Goal: Task Accomplishment & Management: Complete application form

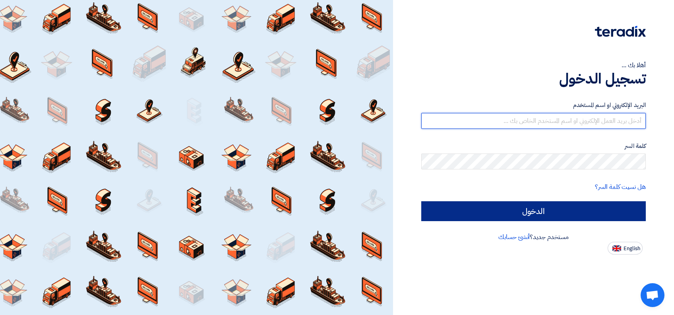
type input "[PERSON_NAME][EMAIL_ADDRESS][DOMAIN_NAME]"
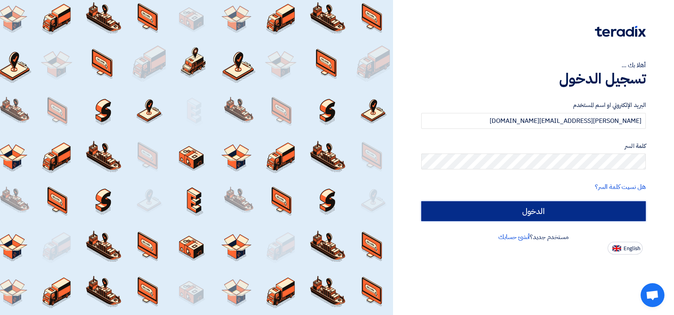
click at [512, 211] on input "الدخول" at bounding box center [533, 211] width 224 height 20
type input "Sign in"
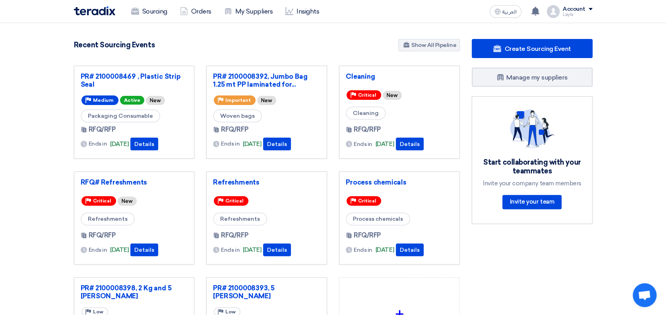
click at [571, 7] on div "Account" at bounding box center [573, 9] width 23 height 7
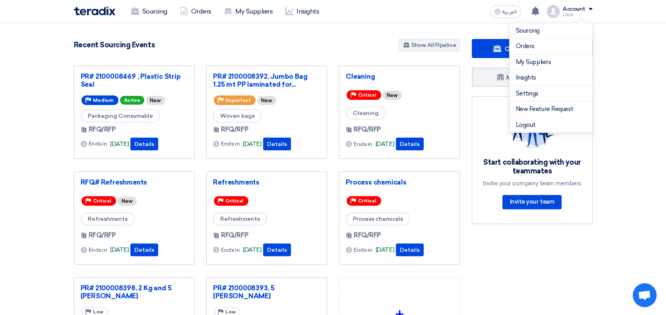
click at [626, 29] on section "5502 RFx remaining 19 Auctions remaining Create Sourcing Event" at bounding box center [333, 223] width 666 height 401
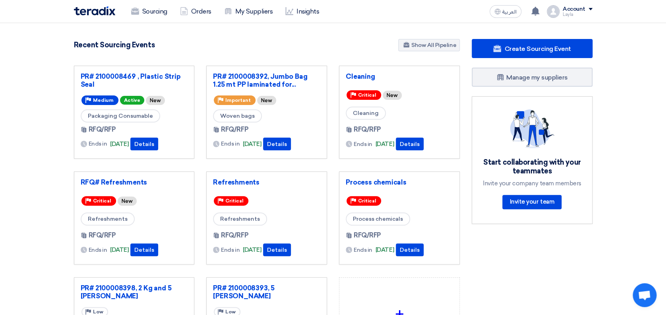
click at [572, 9] on div "Account" at bounding box center [573, 9] width 23 height 7
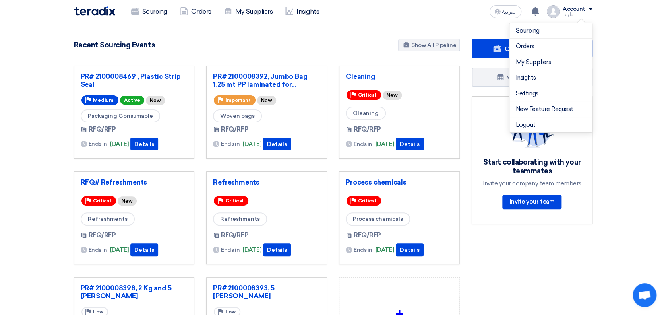
click at [626, 56] on section "5502 RFx remaining 19 Auctions remaining Create Sourcing Event" at bounding box center [333, 223] width 666 height 401
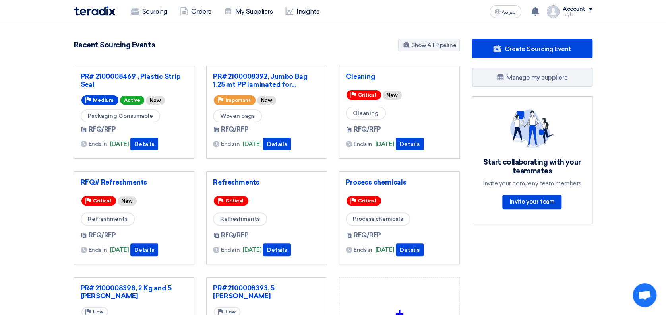
drag, startPoint x: 96, startPoint y: 14, endPoint x: 108, endPoint y: 10, distance: 12.6
click at [96, 14] on img at bounding box center [94, 10] width 41 height 9
click at [591, 8] on span at bounding box center [590, 9] width 4 height 2
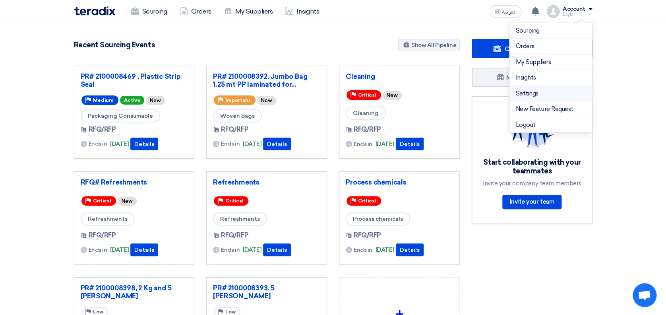
click at [538, 94] on link "Settings" at bounding box center [551, 93] width 70 height 9
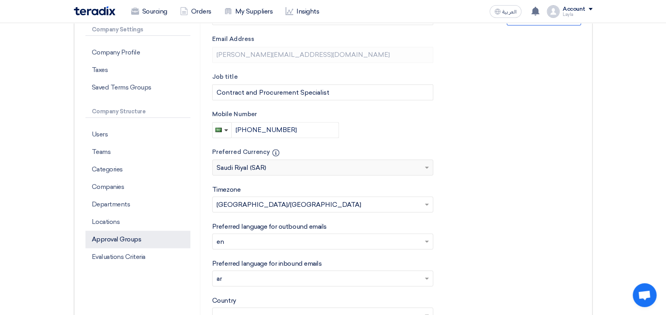
scroll to position [159, 0]
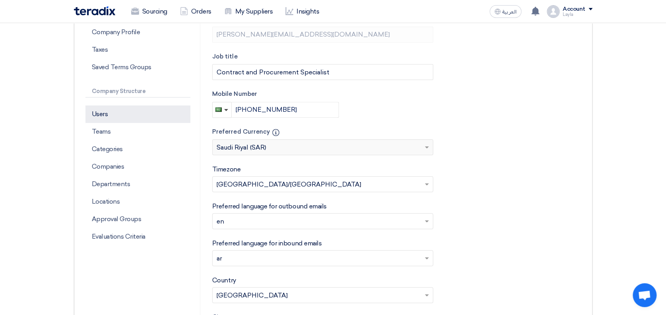
click at [132, 114] on p "Users" at bounding box center [137, 113] width 105 height 17
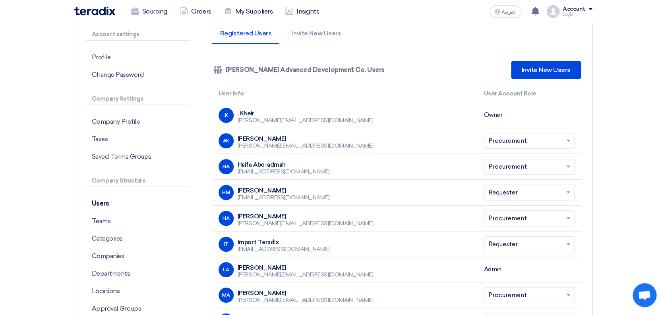
scroll to position [53, 0]
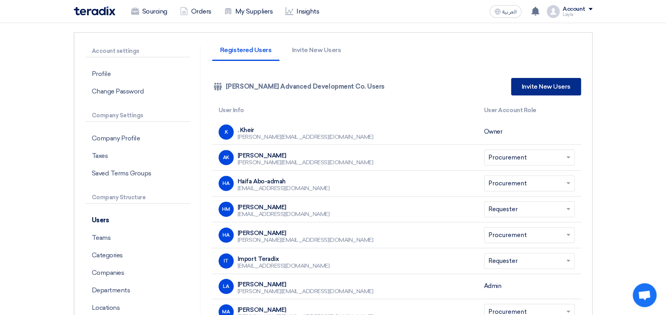
click at [551, 90] on link "Invite New Users" at bounding box center [546, 86] width 70 height 17
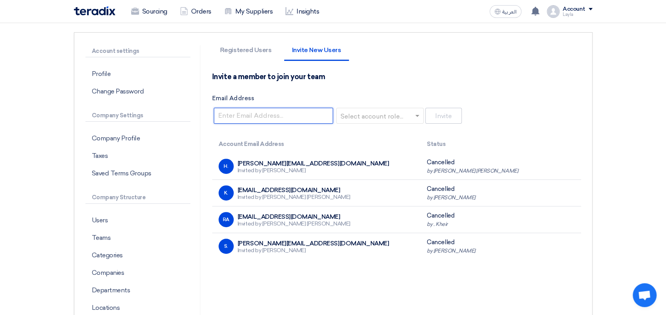
click at [257, 114] on input "Email Address" at bounding box center [273, 116] width 119 height 16
type input "[EMAIL_ADDRESS][DOMAIN_NAME]"
click at [389, 117] on input "text" at bounding box center [377, 116] width 71 height 13
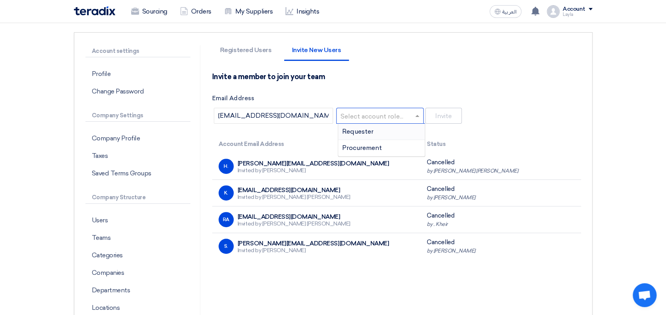
click at [383, 132] on div "Requester" at bounding box center [381, 132] width 87 height 16
click at [410, 116] on input "text" at bounding box center [377, 116] width 71 height 13
click at [397, 144] on div "Procurement" at bounding box center [381, 148] width 87 height 16
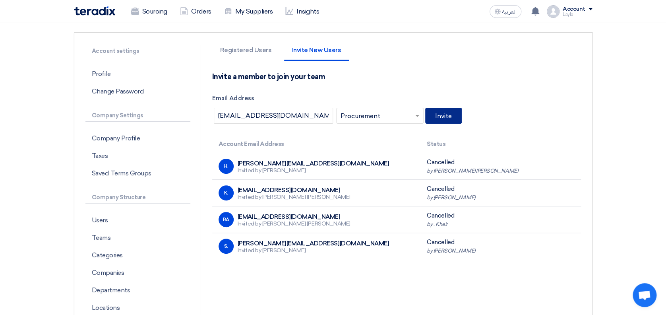
click at [455, 114] on button "Invite" at bounding box center [443, 116] width 37 height 16
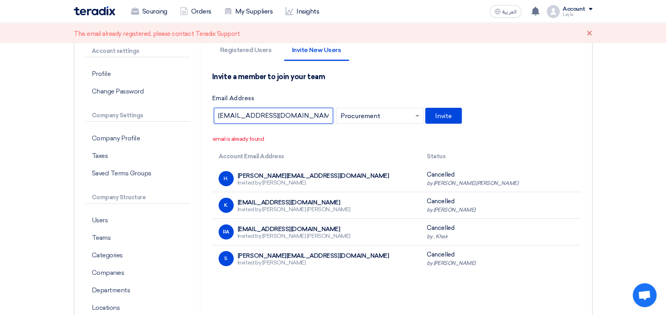
click at [311, 117] on input "[EMAIL_ADDRESS][DOMAIN_NAME]" at bounding box center [273, 116] width 119 height 16
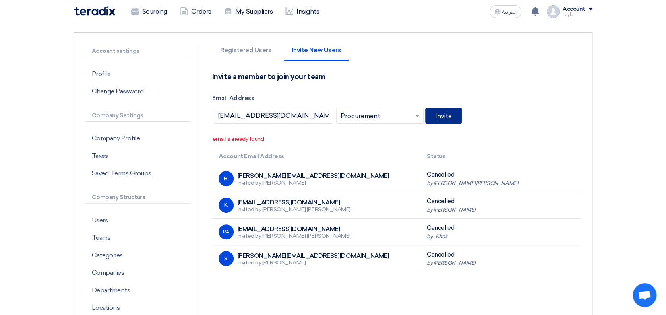
click at [451, 111] on button "Invite" at bounding box center [443, 116] width 37 height 16
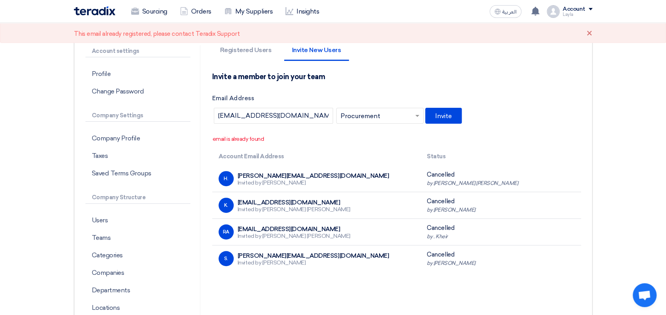
click at [540, 75] on div "Invite a member to join your team Email Address [EMAIL_ADDRESS][DOMAIN_NAME] Se…" at bounding box center [396, 98] width 369 height 53
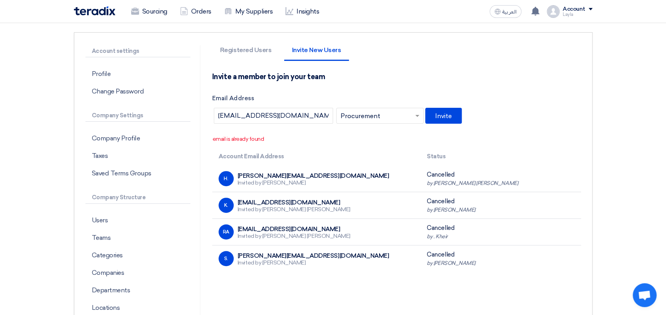
click at [534, 79] on div "Invite a member to join your team Email Address [EMAIL_ADDRESS][DOMAIN_NAME] Se…" at bounding box center [396, 98] width 369 height 53
click at [236, 136] on p "email is already found" at bounding box center [397, 139] width 368 height 8
click at [442, 114] on button "Invite" at bounding box center [443, 116] width 37 height 16
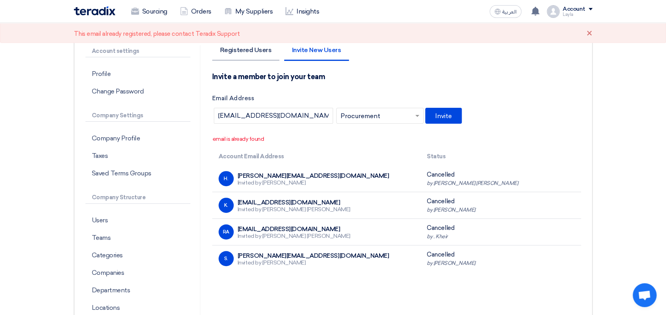
click at [257, 52] on li "Registered Users" at bounding box center [245, 54] width 67 height 14
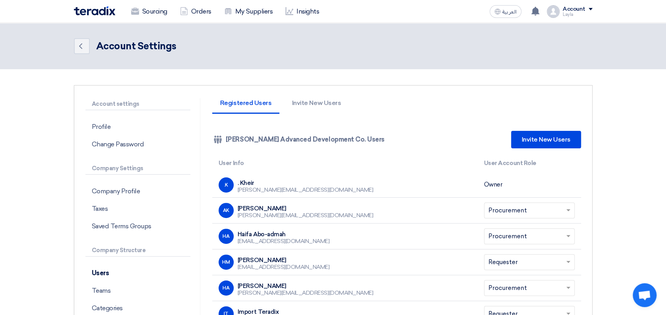
click at [410, 116] on app-team-members "Registered Users Invite New Users Company Team [PERSON_NAME] Advanced Developme…" at bounding box center [396, 314] width 369 height 433
click at [553, 132] on link "Invite New Users" at bounding box center [546, 139] width 70 height 17
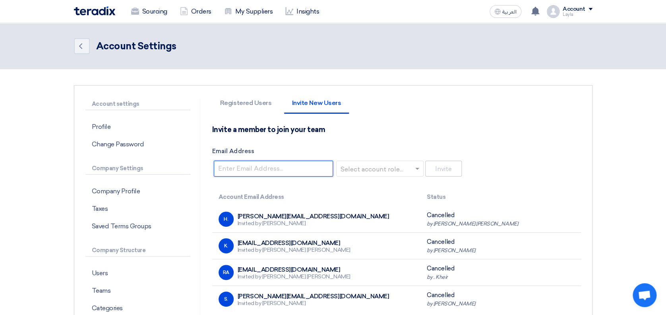
click at [299, 171] on input "Email Address" at bounding box center [273, 168] width 119 height 16
type input "[EMAIL_ADDRESS][DOMAIN_NAME]"
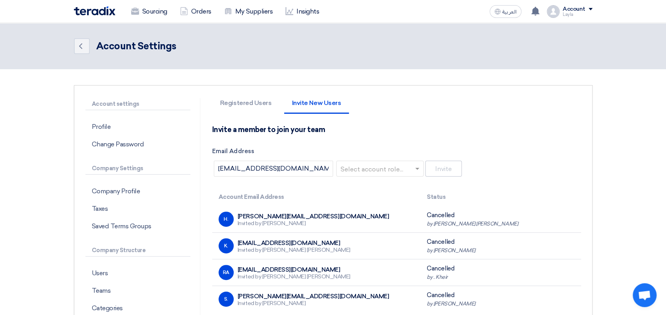
click at [365, 165] on input "text" at bounding box center [377, 168] width 71 height 13
click at [371, 201] on span "Procurement" at bounding box center [362, 201] width 40 height 8
click at [444, 168] on button "Invite" at bounding box center [443, 168] width 37 height 16
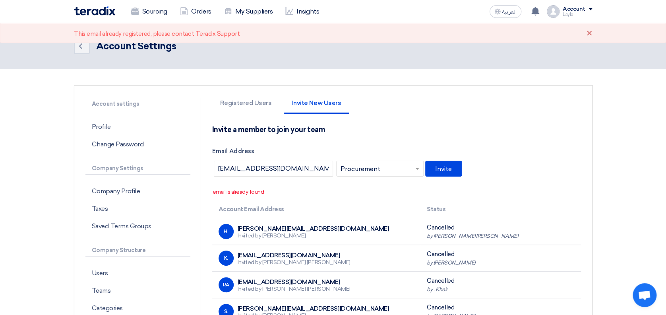
click at [428, 122] on app-invite-team "Registered Users Invite New Users Invite a member to join your team Email Addre…" at bounding box center [396, 211] width 369 height 226
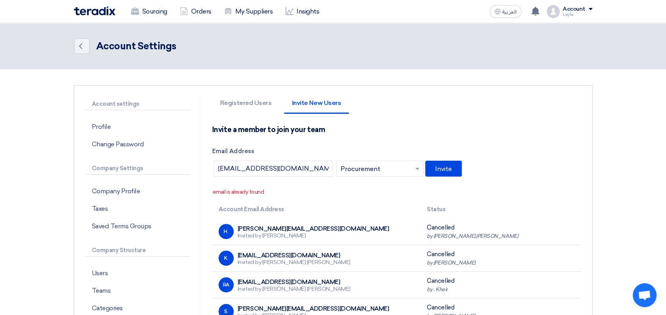
click at [537, 147] on label "Email Address" at bounding box center [396, 151] width 369 height 9
click at [333, 160] on input "[EMAIL_ADDRESS][DOMAIN_NAME]" at bounding box center [273, 168] width 119 height 16
click at [461, 226] on div "Cancelled by [PERSON_NAME] [PERSON_NAME]" at bounding box center [500, 231] width 147 height 17
click at [483, 174] on div "Invite a member to join your team Email Address [EMAIL_ADDRESS][DOMAIN_NAME] Se…" at bounding box center [396, 151] width 369 height 53
click at [610, 67] on header "Back Account Settings" at bounding box center [333, 46] width 666 height 46
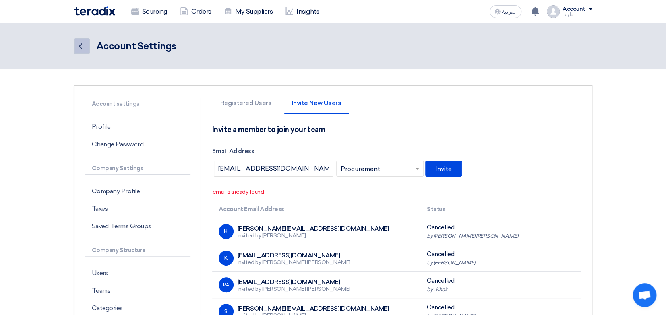
click at [89, 44] on link "Back" at bounding box center [82, 46] width 16 height 16
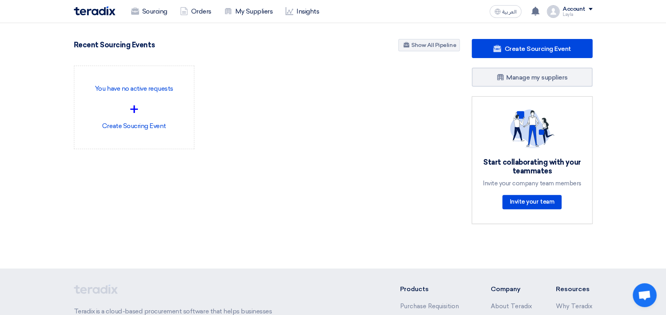
click at [96, 13] on img at bounding box center [94, 10] width 41 height 9
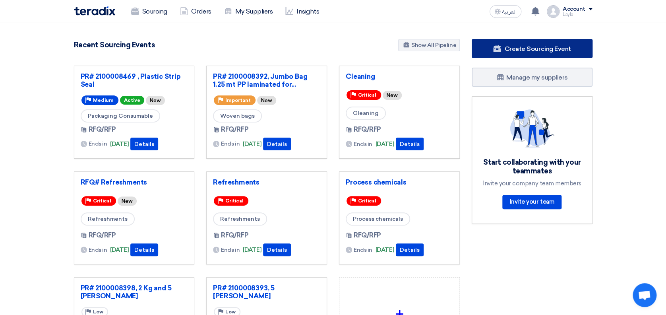
click at [543, 51] on span "Create Sourcing Event" at bounding box center [537, 49] width 66 height 8
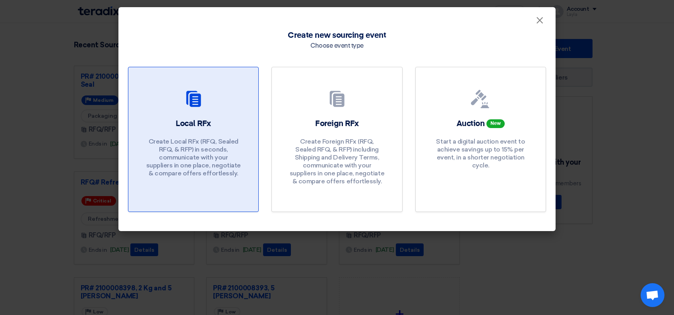
click at [203, 123] on h2 "Local RFx" at bounding box center [193, 123] width 35 height 11
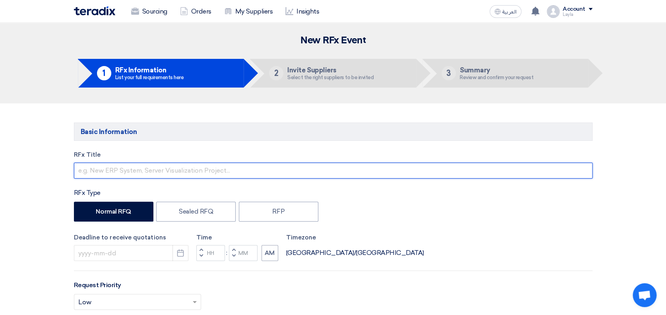
click at [134, 166] on input "text" at bounding box center [333, 170] width 518 height 16
click at [133, 170] on input "text" at bounding box center [333, 170] width 518 height 16
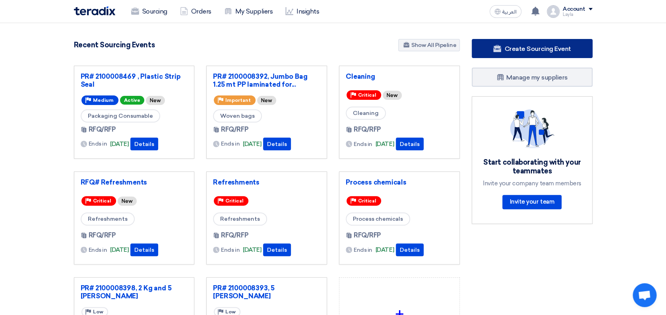
click at [520, 48] on span "Create Sourcing Event" at bounding box center [537, 49] width 66 height 8
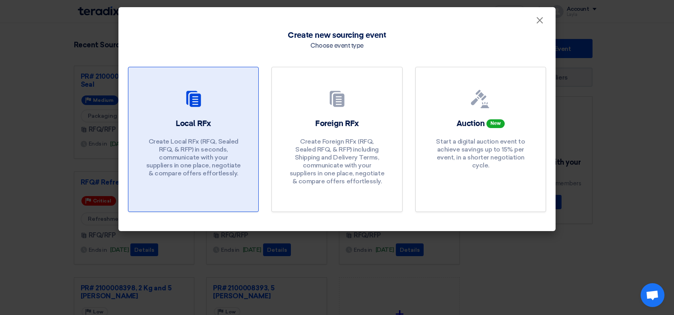
click at [194, 127] on h2 "Local RFx" at bounding box center [193, 123] width 35 height 11
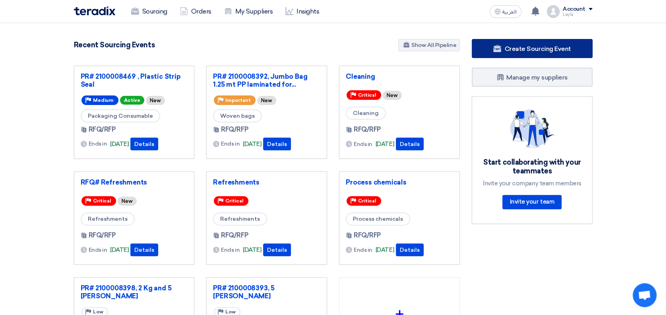
click at [534, 48] on span "Create Sourcing Event" at bounding box center [537, 49] width 66 height 8
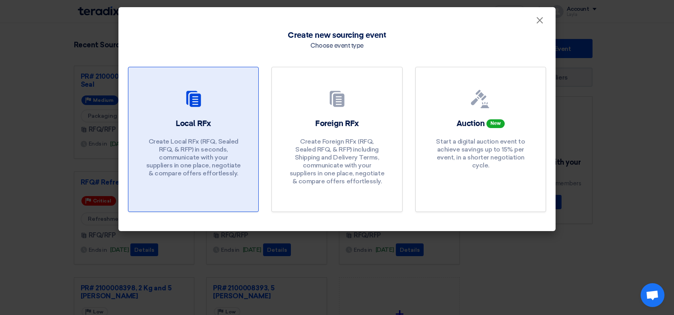
click at [190, 125] on h2 "Local RFx" at bounding box center [193, 123] width 35 height 11
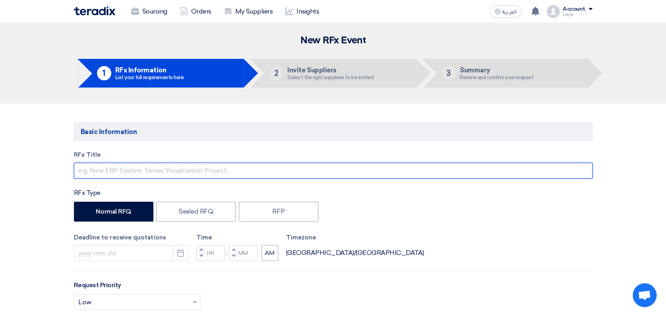
click at [149, 174] on input "text" at bounding box center [333, 170] width 518 height 16
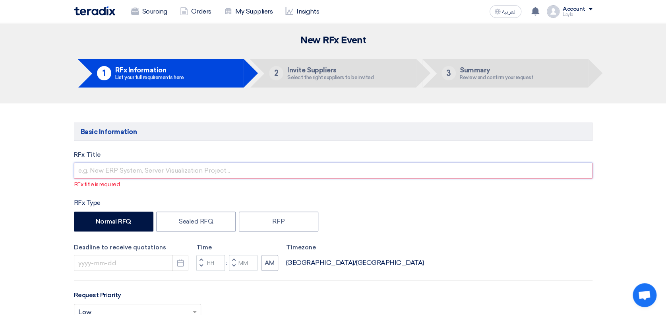
click at [249, 173] on input "text" at bounding box center [333, 170] width 518 height 16
paste input "Cybersecurity Enhancement"
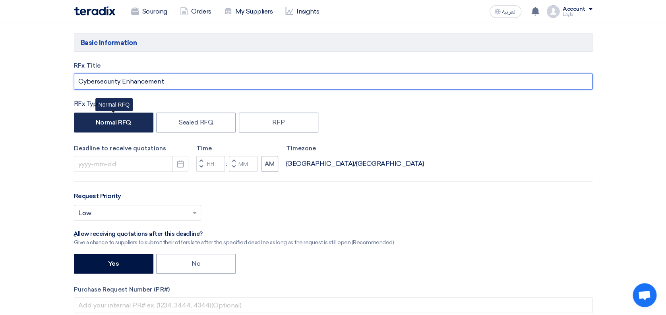
scroll to position [106, 0]
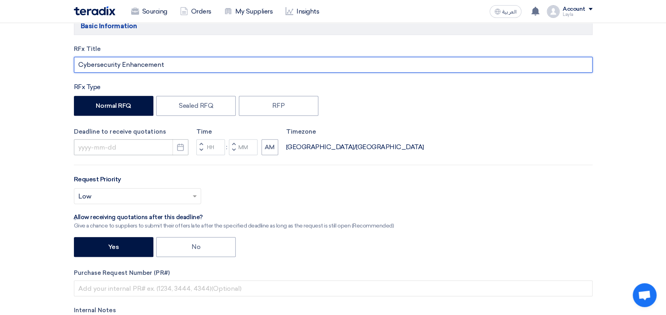
type input "Cybersecurity Enhancement"
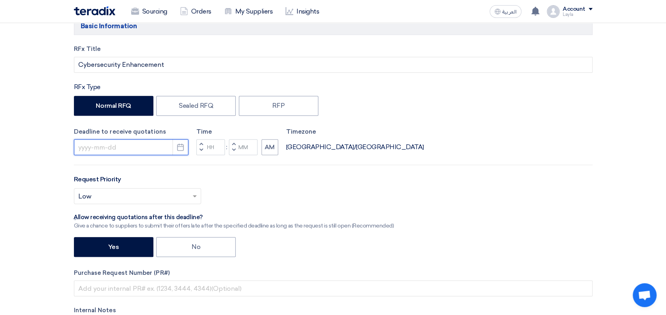
click at [141, 146] on input at bounding box center [131, 147] width 114 height 16
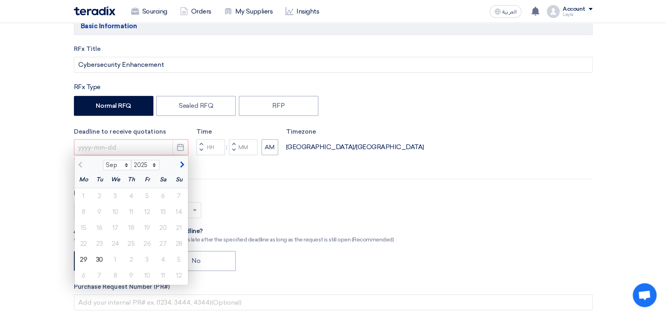
click at [182, 166] on span "button" at bounding box center [181, 164] width 4 height 7
select select "10"
click at [176, 193] on div "5" at bounding box center [179, 196] width 16 height 16
type input "[DATE]"
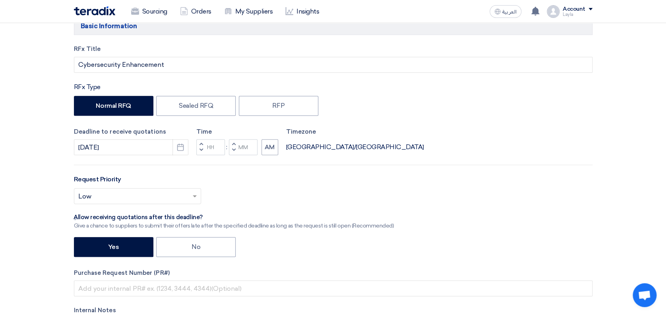
click at [202, 141] on button "Increment hours" at bounding box center [201, 144] width 10 height 10
type input "01"
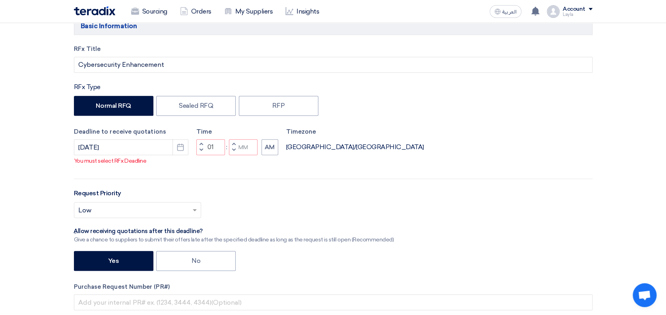
click at [233, 146] on span "button" at bounding box center [233, 143] width 3 height 5
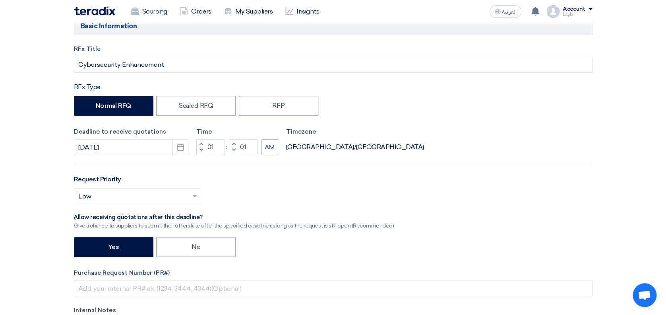
click at [232, 151] on span "button" at bounding box center [233, 149] width 3 height 5
type input "00"
click at [263, 149] on button "AM" at bounding box center [269, 147] width 17 height 16
click at [118, 198] on input "text" at bounding box center [133, 196] width 110 height 13
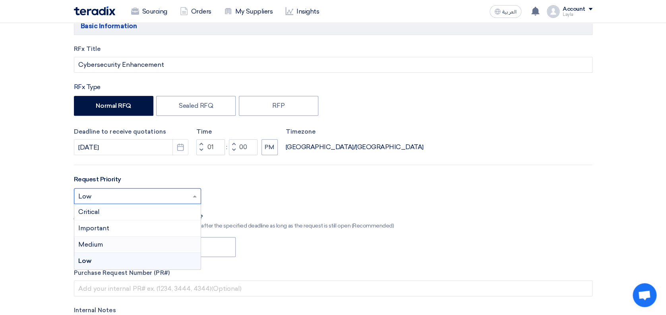
click at [116, 245] on div "Medium" at bounding box center [137, 244] width 126 height 16
click at [133, 199] on input "text" at bounding box center [133, 196] width 110 height 13
click at [126, 227] on div "Important" at bounding box center [137, 228] width 126 height 16
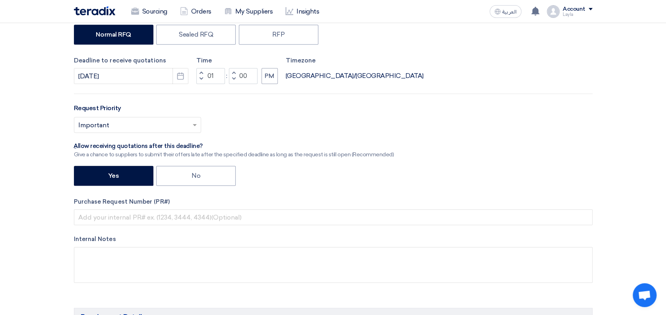
scroll to position [212, 0]
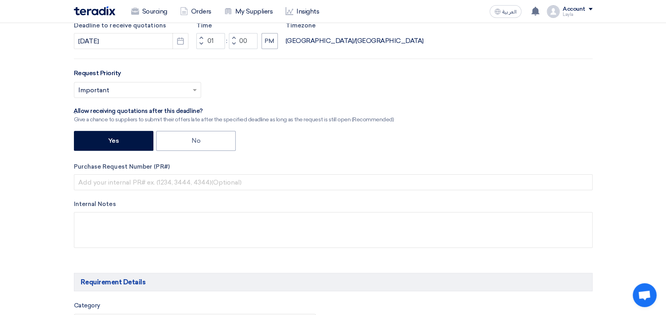
click at [308, 148] on div "Yes No" at bounding box center [333, 142] width 518 height 22
click at [216, 145] on label "No" at bounding box center [195, 141] width 79 height 20
click at [197, 143] on input "No" at bounding box center [193, 139] width 5 height 5
radio input "true"
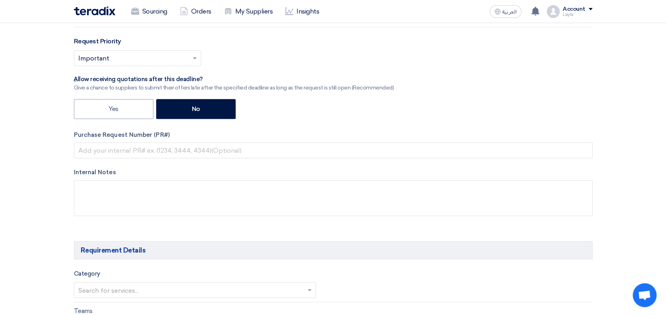
scroll to position [265, 0]
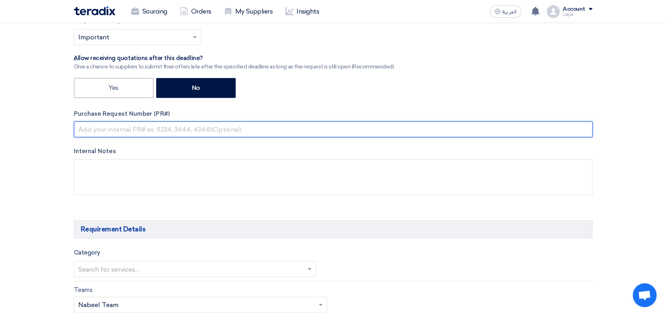
click at [183, 127] on input "text" at bounding box center [333, 129] width 518 height 16
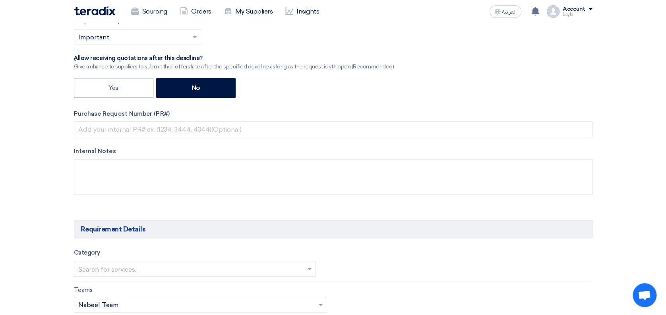
drag, startPoint x: 52, startPoint y: 134, endPoint x: 57, endPoint y: 129, distance: 7.0
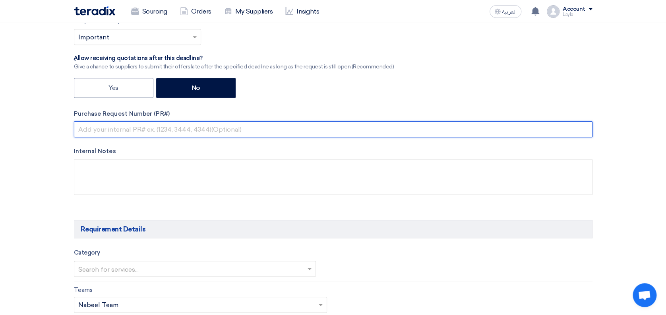
click at [88, 127] on input "text" at bounding box center [333, 129] width 518 height 16
type input "."
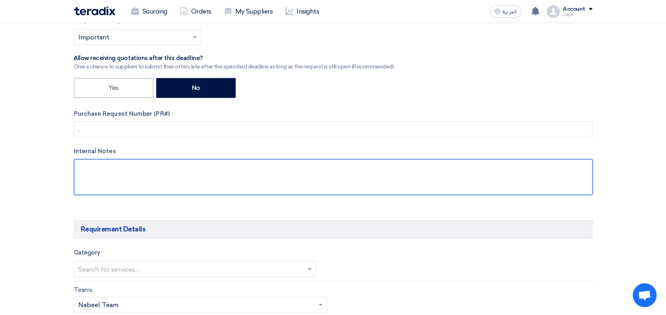
click at [94, 166] on textarea at bounding box center [333, 177] width 518 height 36
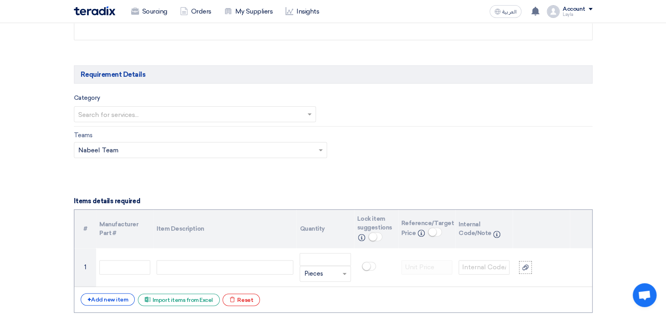
scroll to position [423, 0]
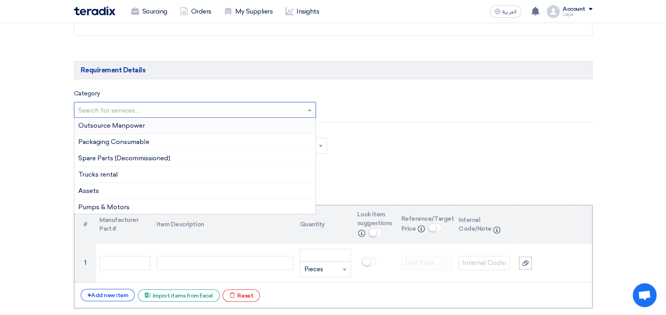
click at [117, 109] on input "text" at bounding box center [191, 110] width 226 height 13
click at [120, 107] on input "text" at bounding box center [191, 110] width 226 height 13
click at [99, 191] on span "Services - IT" at bounding box center [96, 192] width 37 height 8
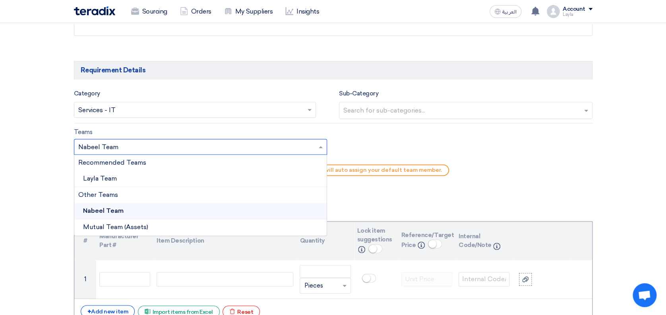
click at [147, 146] on input "text" at bounding box center [196, 147] width 237 height 13
click at [126, 175] on div "Layla Team" at bounding box center [200, 178] width 253 height 16
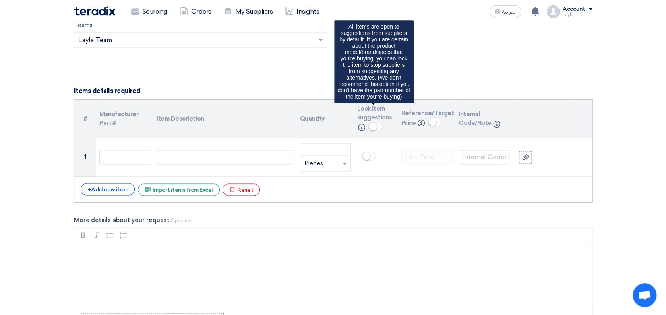
scroll to position [582, 0]
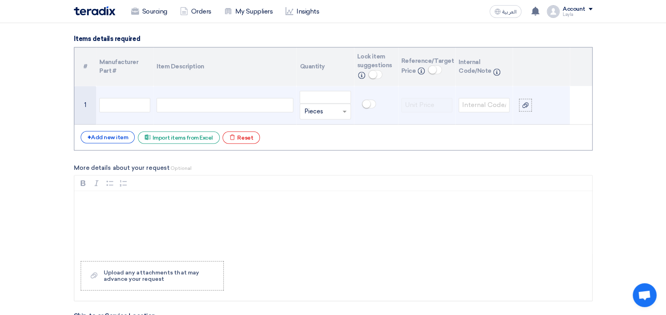
click at [187, 106] on div at bounding box center [225, 105] width 137 height 14
click at [195, 101] on div at bounding box center [225, 105] width 137 height 14
paste div
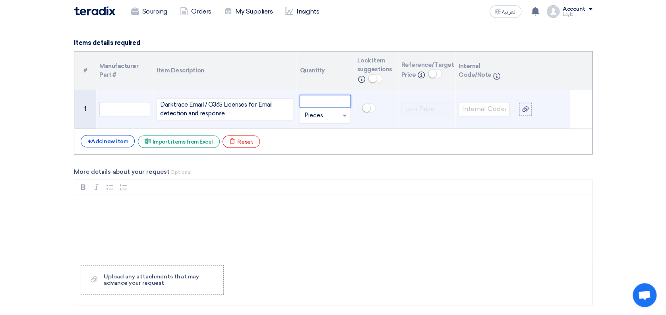
click at [315, 99] on input "number" at bounding box center [324, 101] width 51 height 13
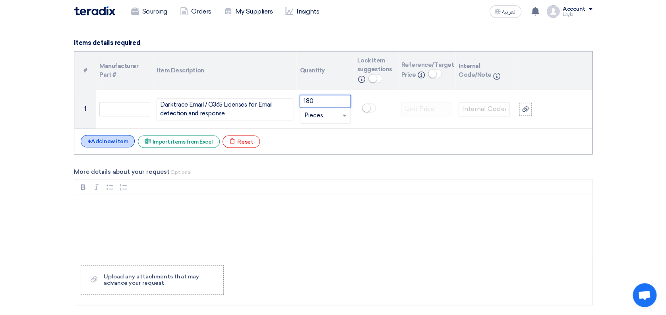
type input "180"
click at [104, 145] on div "+ Add new item" at bounding box center [108, 141] width 54 height 12
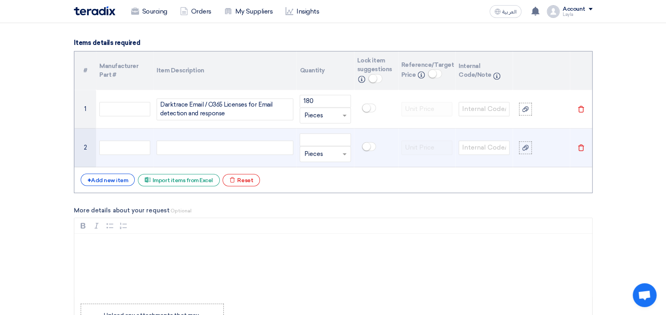
drag, startPoint x: 174, startPoint y: 146, endPoint x: 182, endPoint y: 141, distance: 8.6
click at [175, 146] on div at bounding box center [225, 147] width 137 height 14
click at [204, 146] on div at bounding box center [225, 147] width 137 height 14
paste div
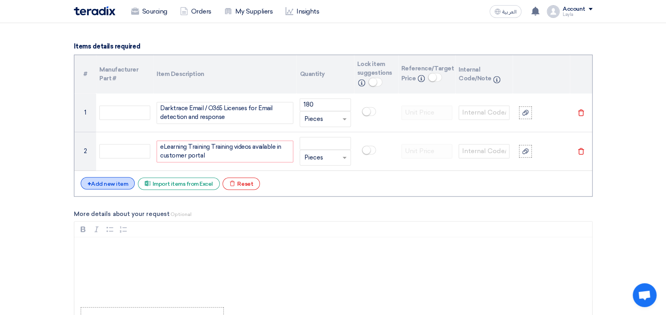
click at [98, 183] on div "+ Add new item" at bounding box center [108, 183] width 54 height 12
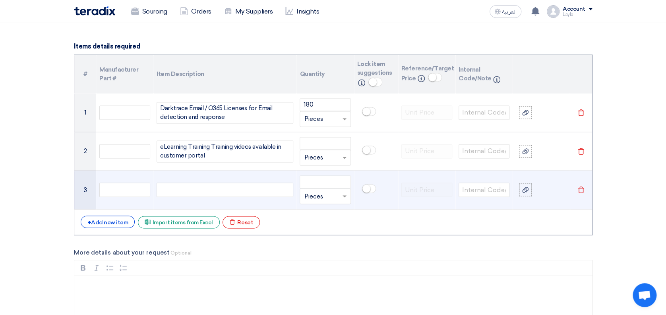
click at [199, 184] on div at bounding box center [225, 189] width 137 height 14
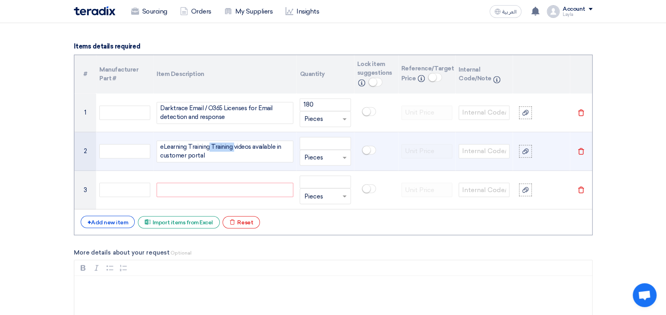
drag, startPoint x: 209, startPoint y: 143, endPoint x: 234, endPoint y: 150, distance: 25.2
click at [234, 150] on div "eLearning Training Training videos available in customer portal" at bounding box center [225, 151] width 137 height 22
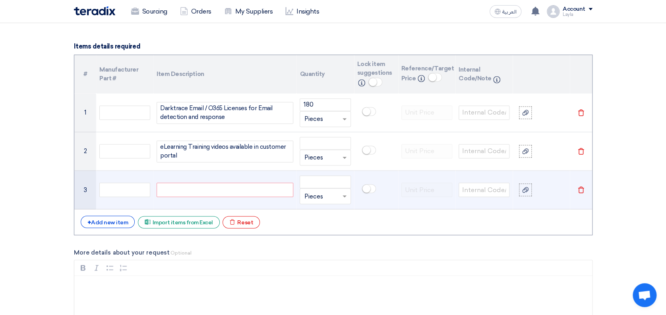
click at [195, 191] on div at bounding box center [225, 189] width 137 height 14
paste div
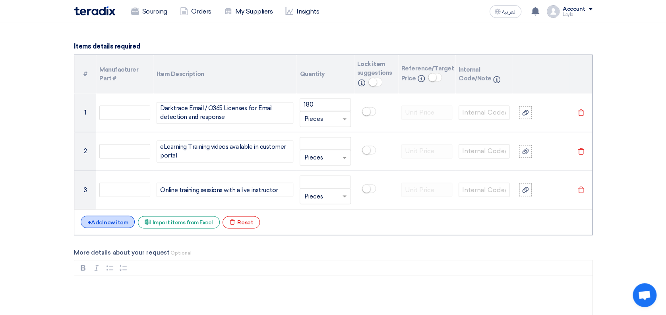
click at [120, 218] on div "+ Add new item" at bounding box center [108, 221] width 54 height 12
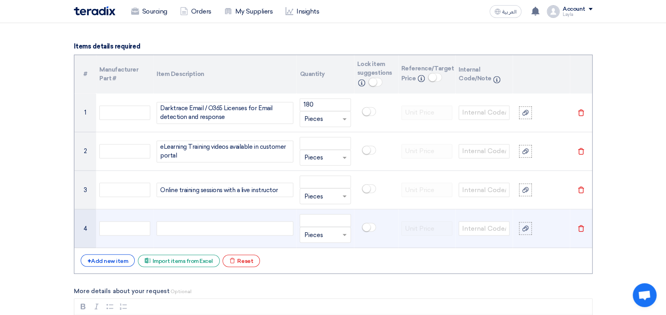
click at [234, 227] on div at bounding box center [225, 228] width 137 height 14
paste div
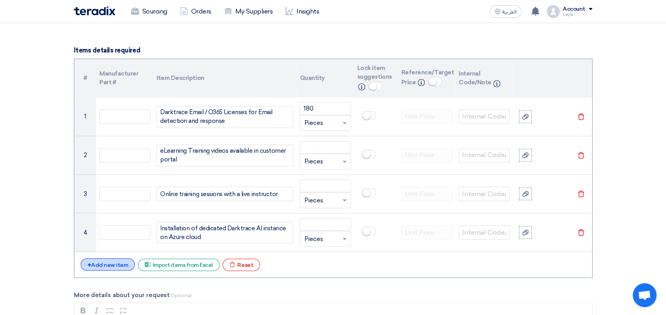
drag, startPoint x: 111, startPoint y: 264, endPoint x: 140, endPoint y: 247, distance: 33.1
click at [111, 264] on div "+ Add new item" at bounding box center [108, 264] width 54 height 12
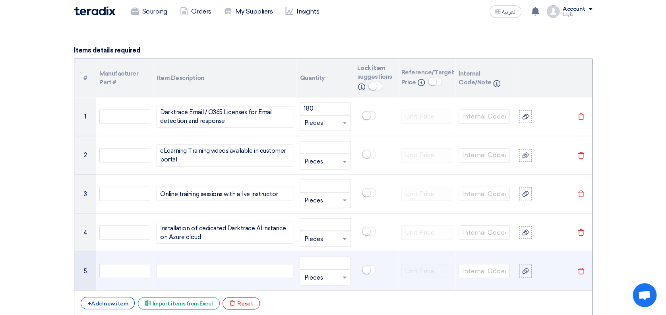
click at [202, 274] on div at bounding box center [225, 270] width 137 height 14
paste div
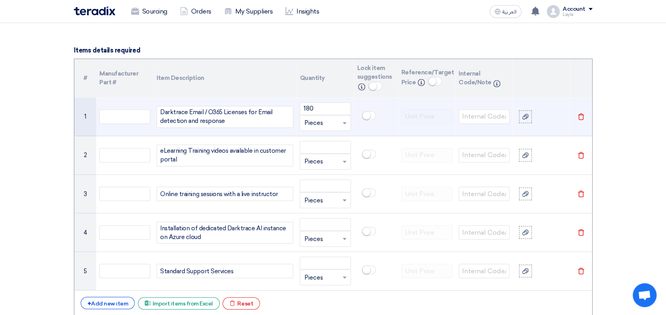
click at [238, 119] on div "Darktrace Email / O365 Licenses for Email detection and response" at bounding box center [225, 117] width 137 height 22
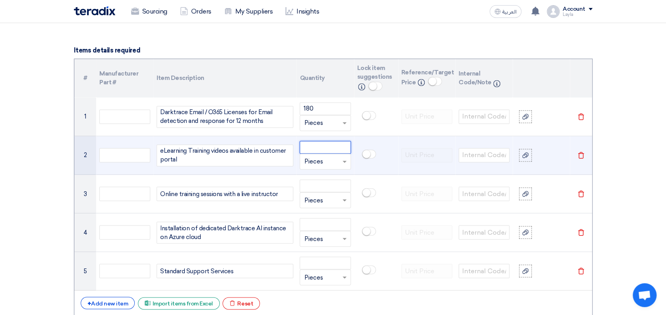
click at [327, 146] on input "number" at bounding box center [324, 147] width 51 height 13
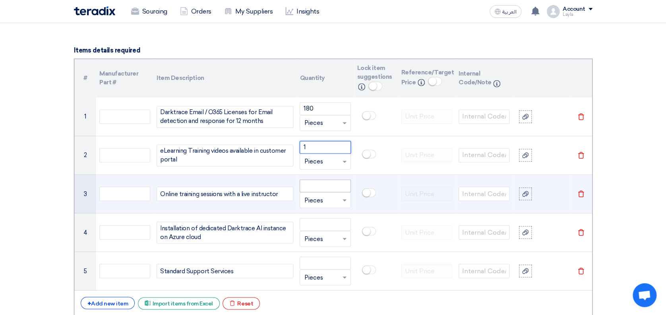
type input "1"
click at [318, 186] on input "1" at bounding box center [324, 185] width 51 height 13
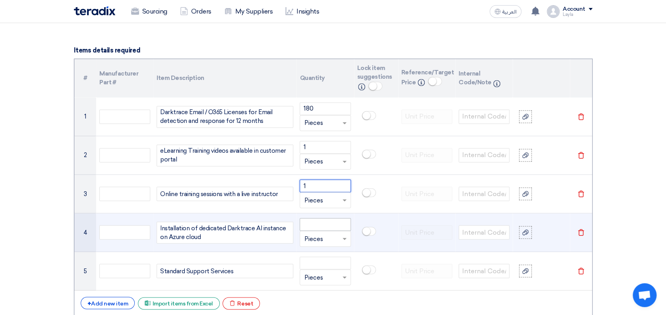
type input "1"
click at [322, 224] on input "number" at bounding box center [324, 224] width 51 height 13
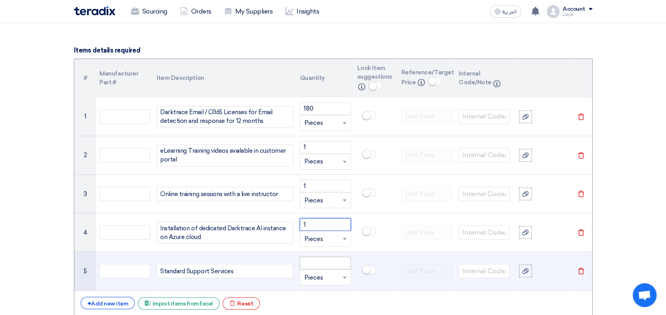
type input "1"
click at [319, 264] on input "number" at bounding box center [324, 262] width 51 height 13
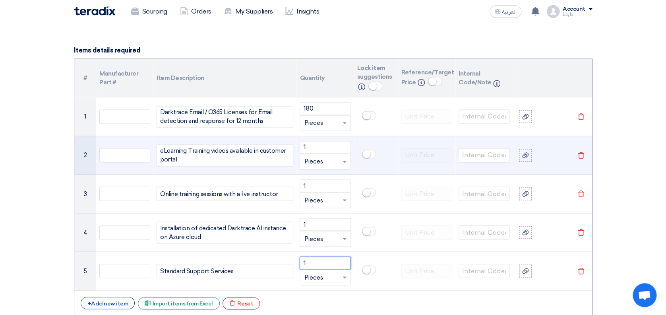
type input "1"
click at [321, 157] on input "text" at bounding box center [320, 161] width 33 height 13
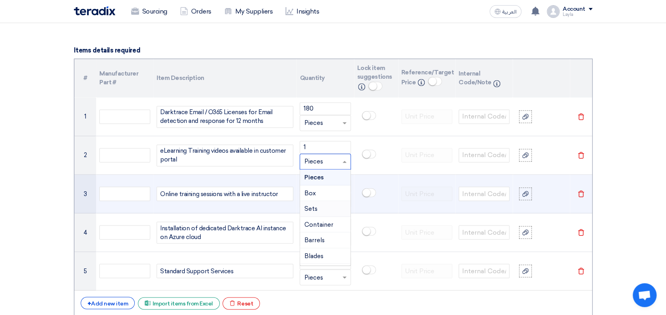
drag, startPoint x: 317, startPoint y: 208, endPoint x: 317, endPoint y: 202, distance: 6.0
click at [317, 207] on div "Sets" at bounding box center [325, 209] width 50 height 16
click at [323, 203] on input "text" at bounding box center [320, 199] width 33 height 13
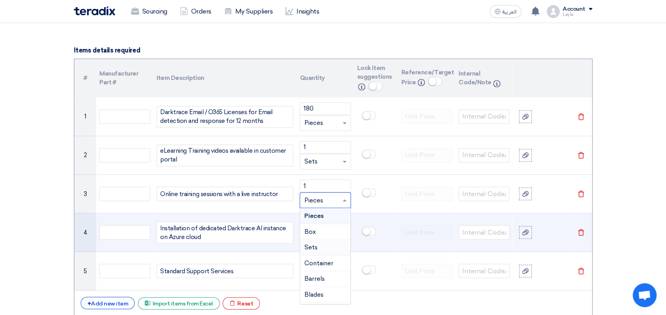
click at [318, 245] on div "Sets" at bounding box center [325, 247] width 50 height 16
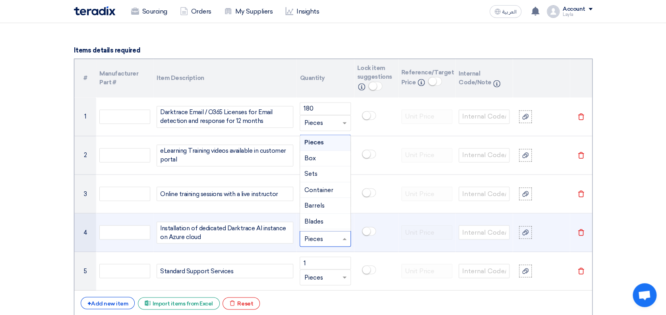
click at [319, 240] on input "text" at bounding box center [320, 238] width 33 height 13
click at [321, 173] on div "Sets" at bounding box center [325, 174] width 50 height 16
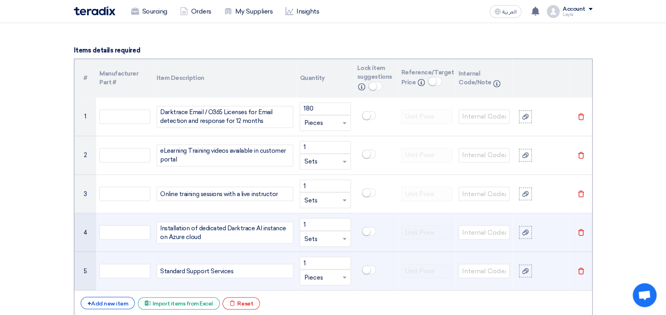
click at [321, 286] on td "1 Unit × Pieces" at bounding box center [324, 270] width 57 height 39
drag, startPoint x: 321, startPoint y: 286, endPoint x: 318, endPoint y: 275, distance: 10.8
click at [319, 278] on input "text" at bounding box center [320, 277] width 33 height 13
click at [323, 209] on div "Sets" at bounding box center [325, 213] width 50 height 16
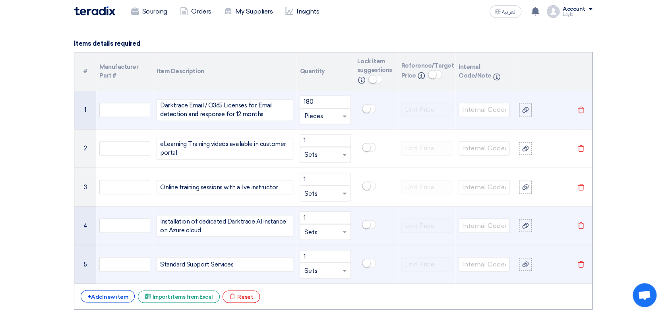
click at [270, 111] on div "Darktrace Email / O365 Licenses for Email detection and response for 12 months" at bounding box center [225, 110] width 137 height 22
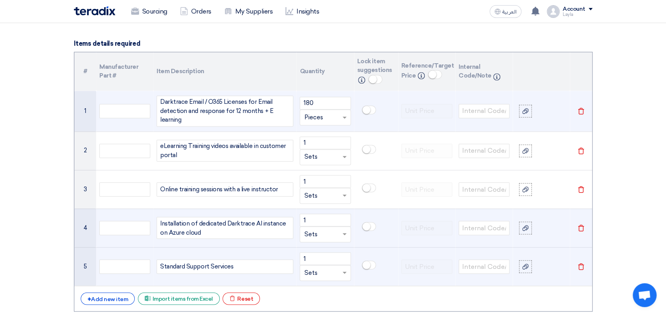
scroll to position [574, 0]
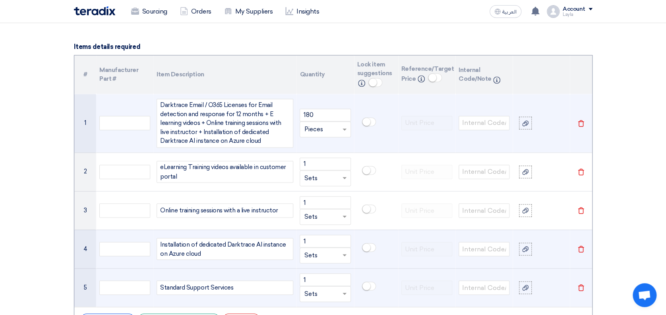
click at [264, 139] on div "Darktrace Email / O365 Licenses for Email detection and response for 12 months …" at bounding box center [225, 123] width 137 height 49
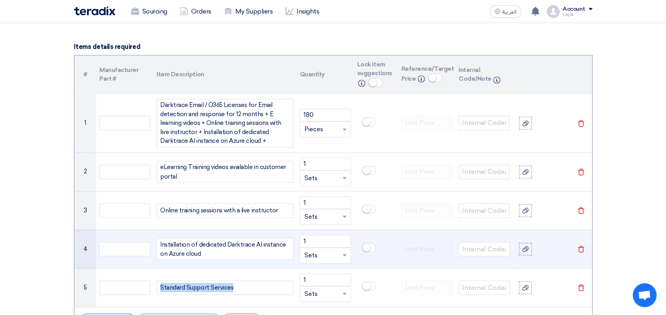
drag, startPoint x: 238, startPoint y: 284, endPoint x: 106, endPoint y: 261, distance: 133.8
click at [106, 261] on tbody "1 Darktrace Email / O365 Licenses for Email detection and response for 12 month…" at bounding box center [333, 200] width 518 height 213
copy div "Standard Support Services"
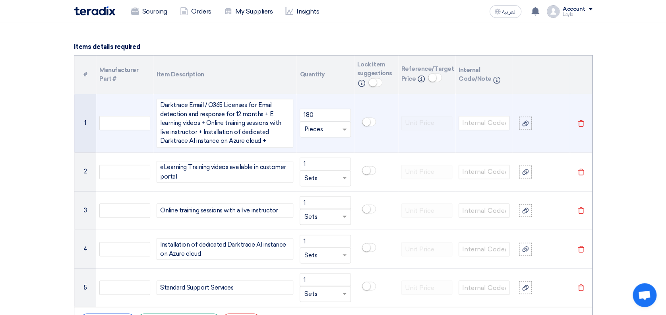
click at [270, 138] on div "Darktrace Email / O365 Licenses for Email detection and response for 12 months …" at bounding box center [225, 123] width 137 height 49
click at [276, 139] on div "Darktrace Email / O365 Licenses for Email detection and response for 12 months …" at bounding box center [225, 123] width 137 height 49
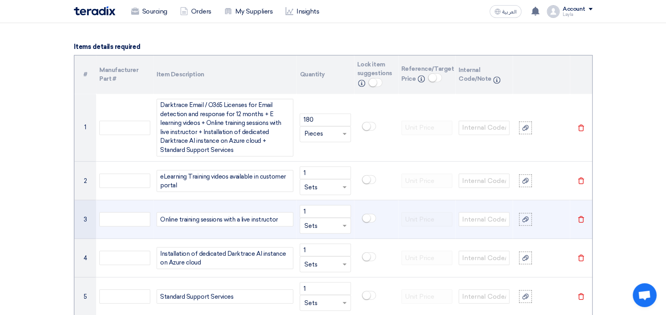
click at [582, 178] on icon "Delete" at bounding box center [580, 180] width 7 height 7
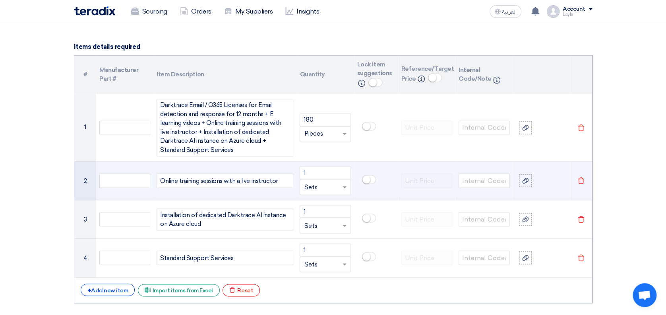
click at [582, 178] on icon "Delete" at bounding box center [580, 180] width 7 height 7
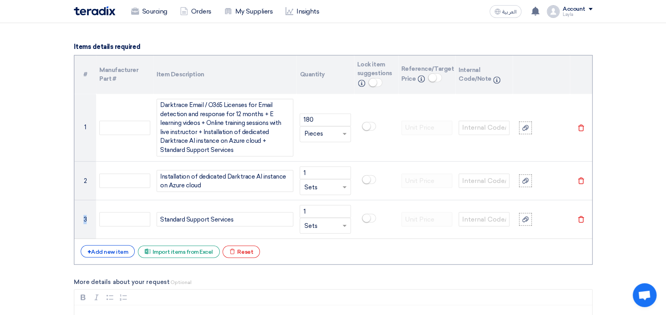
click at [582, 178] on icon "Delete" at bounding box center [580, 180] width 7 height 7
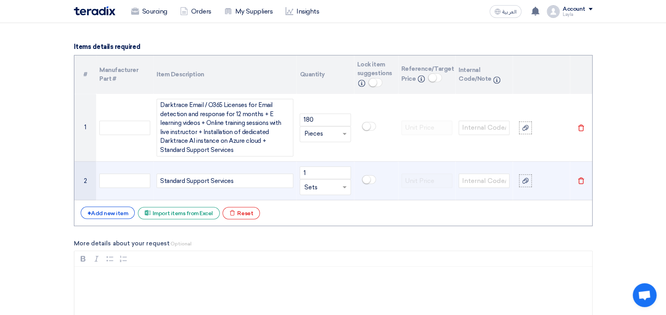
click at [580, 181] on icon "Delete" at bounding box center [580, 180] width 7 height 7
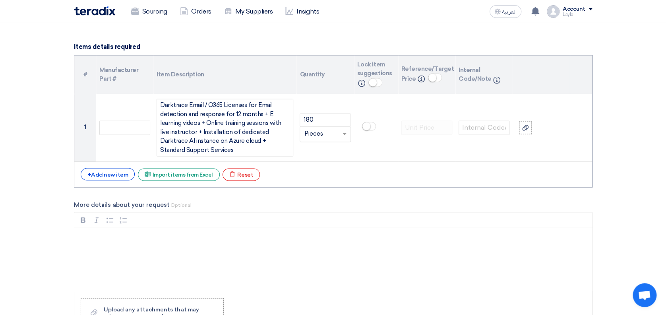
click at [620, 140] on section "Basic Information RFx Title Cybersecurity Enhancement RFx Type Normal RFQ Seale…" at bounding box center [333, 224] width 666 height 1391
click at [642, 146] on section "Basic Information RFx Title Cybersecurity Enhancement RFx Type Normal RFQ Seale…" at bounding box center [333, 224] width 666 height 1391
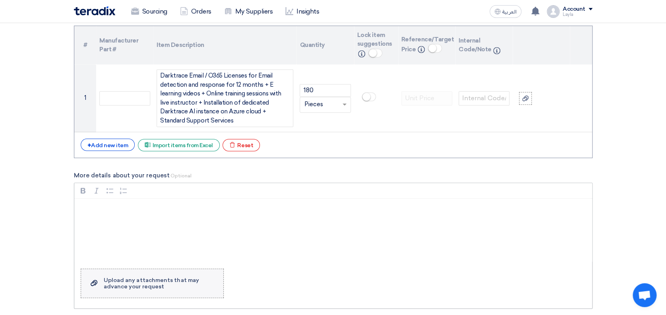
scroll to position [627, 0]
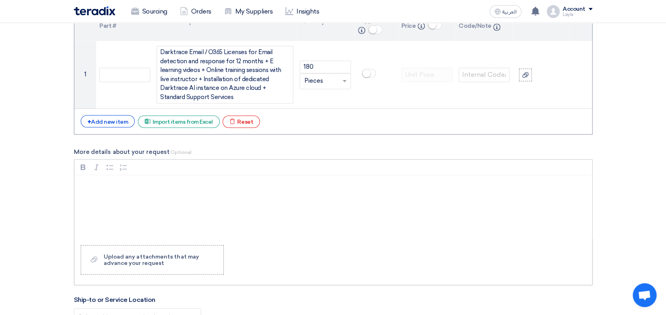
click at [163, 185] on p "Rich Text Editor, main" at bounding box center [336, 185] width 504 height 10
click at [446, 201] on p "You are kindly requested to submit your commercial proposal based on the techni…" at bounding box center [336, 199] width 504 height 10
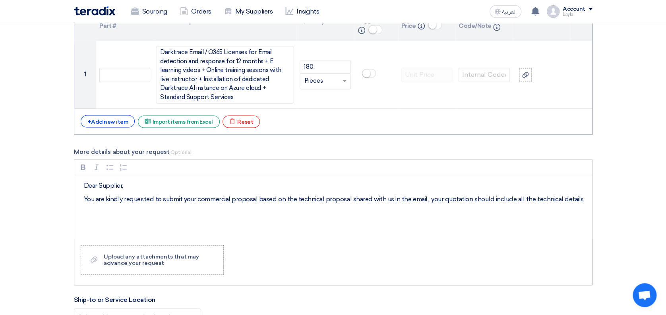
click at [584, 197] on p "You are kindly requested to submit your commercial proposal based on the techni…" at bounding box center [336, 199] width 504 height 10
click at [302, 216] on p "Your quotation should include all the technical details mentioned in" at bounding box center [336, 212] width 504 height 10
click at [286, 216] on p "Your quotation should include all the technical details mentioned in" at bounding box center [336, 212] width 504 height 10
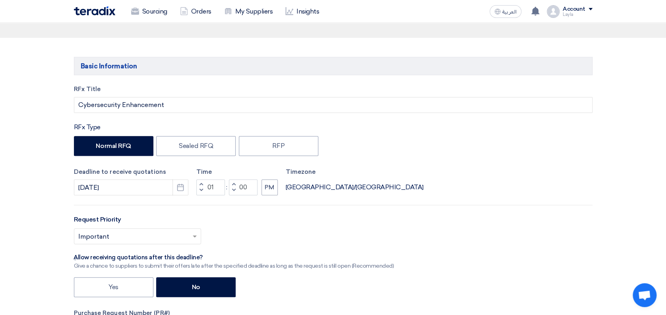
scroll to position [0, 0]
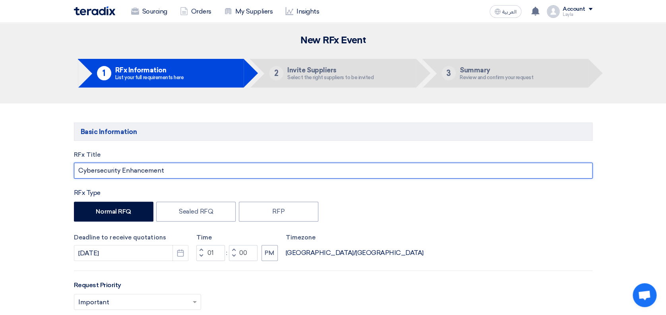
click at [79, 170] on input "Cybersecurity Enhancement" at bounding box center [333, 170] width 518 height 16
click at [191, 169] on input "Email Cybersecurity Enhancement" at bounding box center [333, 170] width 518 height 16
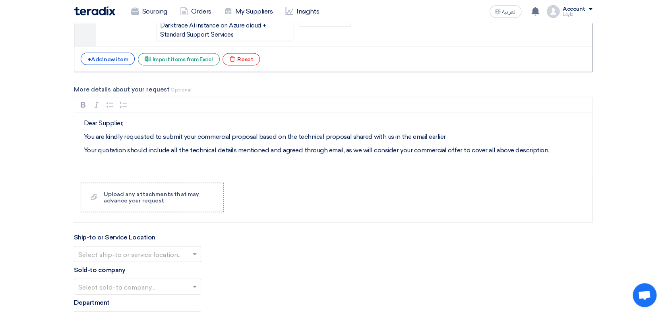
scroll to position [694, 0]
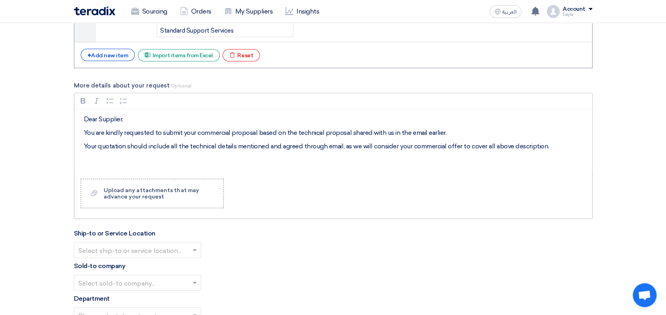
click at [500, 162] on p "Rich Text Editor, main" at bounding box center [336, 160] width 504 height 10
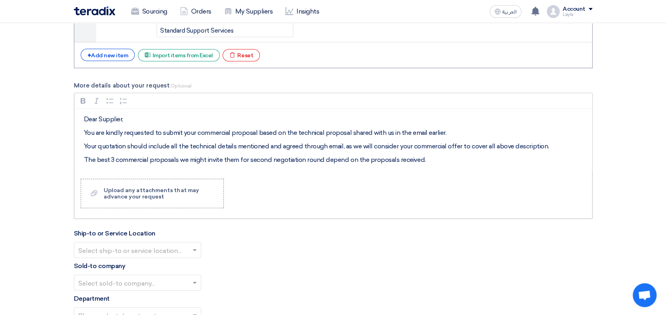
click at [444, 159] on p "The best 3 commercial proposals we might invite them for second negotiation rou…" at bounding box center [336, 160] width 504 height 10
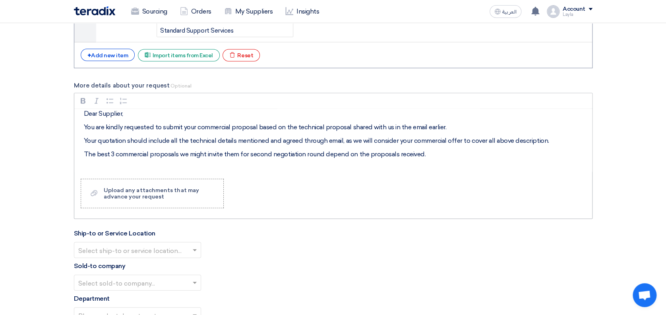
click at [108, 151] on p "The best 3 commercial proposals we might invite them for second negotiation rou…" at bounding box center [336, 154] width 504 height 10
click at [191, 167] on p "Also take in consideration the other" at bounding box center [336, 167] width 504 height 10
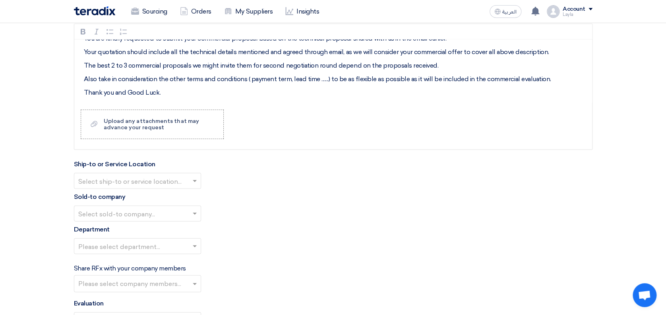
scroll to position [800, 0]
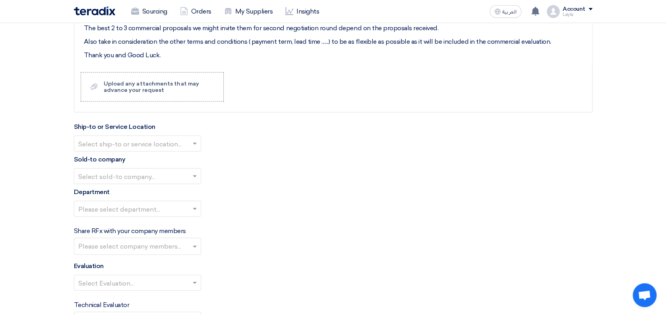
click at [172, 140] on input "text" at bounding box center [133, 144] width 110 height 13
click at [169, 161] on span "[PERSON_NAME] Advanced Development Company" at bounding box center [159, 159] width 162 height 8
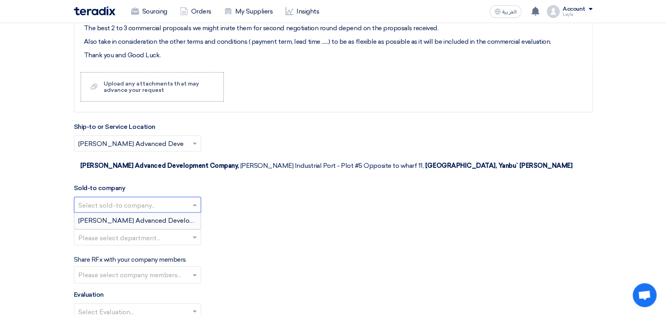
click at [166, 199] on input "text" at bounding box center [133, 205] width 110 height 13
click at [148, 213] on div "[PERSON_NAME] Advanced Development Company" at bounding box center [137, 221] width 126 height 16
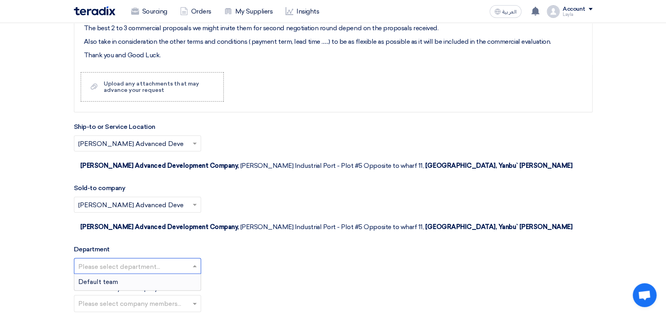
click at [138, 260] on input "text" at bounding box center [133, 266] width 110 height 13
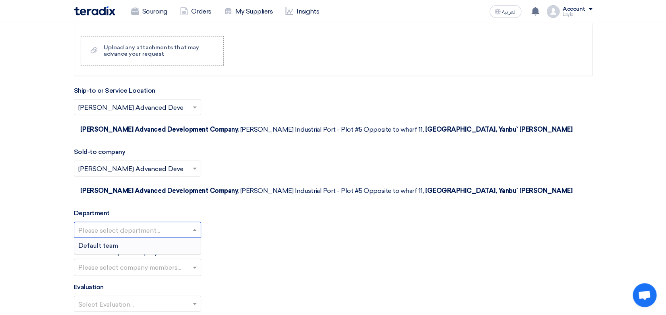
scroll to position [852, 0]
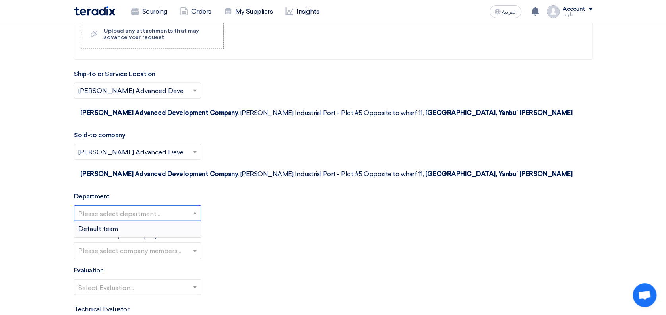
click at [139, 221] on div "Default team" at bounding box center [137, 229] width 126 height 16
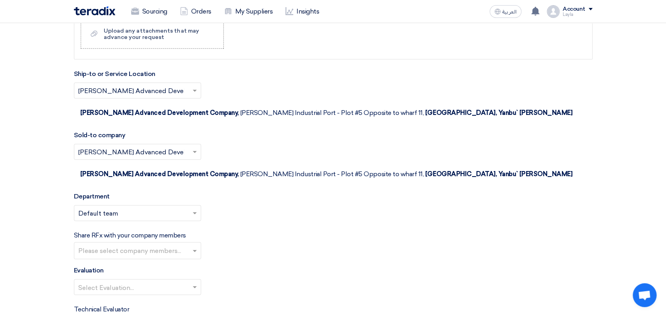
click at [285, 205] on div "Please select department... × Default team ×" at bounding box center [333, 216] width 518 height 22
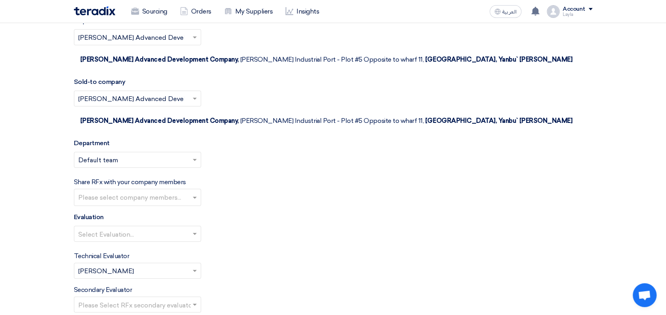
click at [180, 191] on input "text" at bounding box center [138, 197] width 120 height 13
drag, startPoint x: 283, startPoint y: 181, endPoint x: 267, endPoint y: 184, distance: 16.6
click at [284, 212] on div "Evaluation Select Evaluation..." at bounding box center [333, 230] width 518 height 36
click at [162, 228] on input "text" at bounding box center [133, 234] width 110 height 13
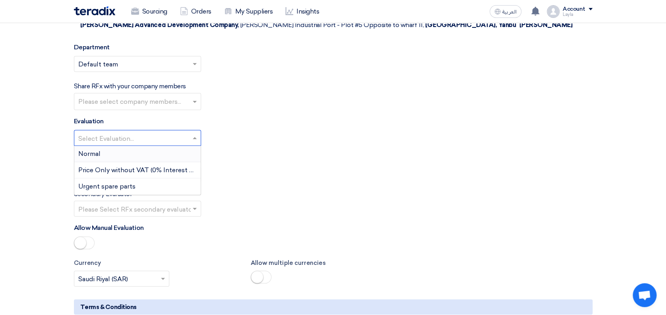
scroll to position [1011, 0]
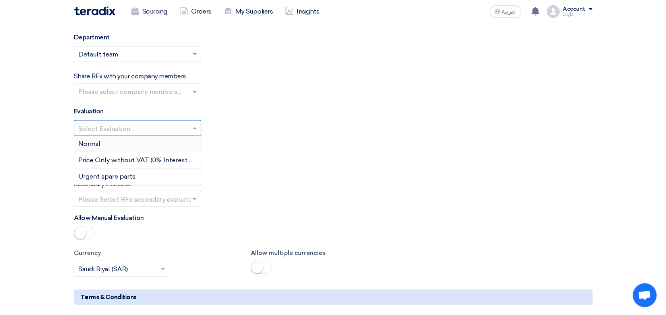
click at [116, 136] on div "Normal" at bounding box center [137, 144] width 126 height 16
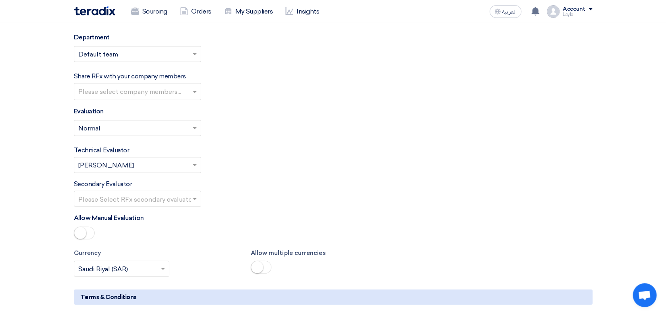
click at [197, 160] on span at bounding box center [196, 165] width 10 height 10
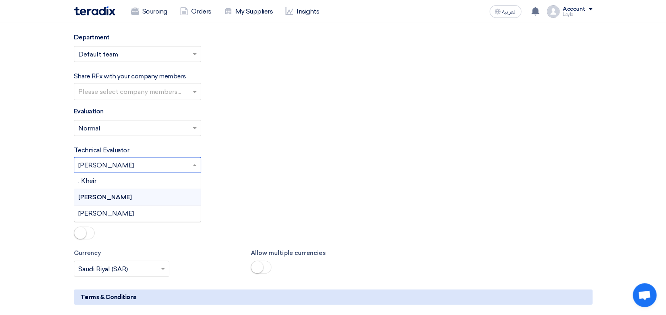
click at [197, 160] on span at bounding box center [196, 165] width 10 height 10
click at [191, 160] on span at bounding box center [196, 165] width 10 height 10
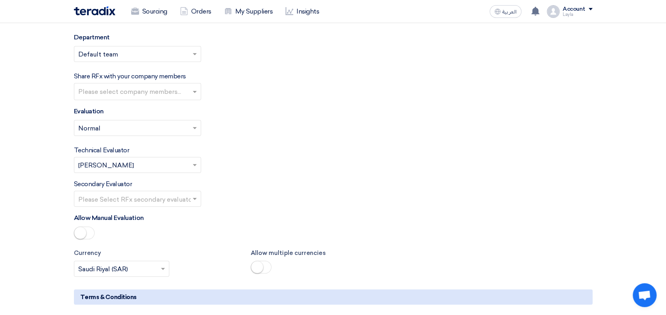
click at [216, 145] on div "Technical Evaluator Please Select RFx evaluator... × [PERSON_NAME] ×" at bounding box center [333, 158] width 518 height 27
click at [183, 193] on input "text" at bounding box center [133, 199] width 110 height 13
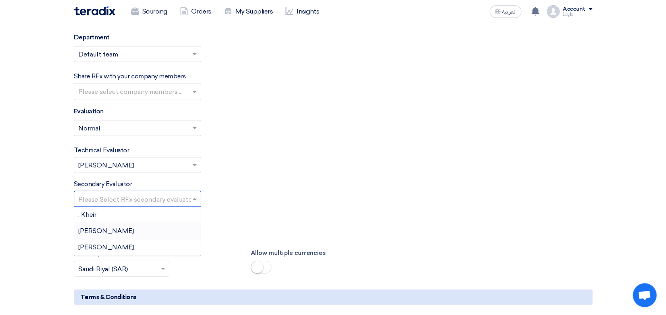
drag, startPoint x: 175, startPoint y: 189, endPoint x: 238, endPoint y: 175, distance: 64.0
click at [175, 223] on div "[PERSON_NAME]" at bounding box center [137, 231] width 126 height 16
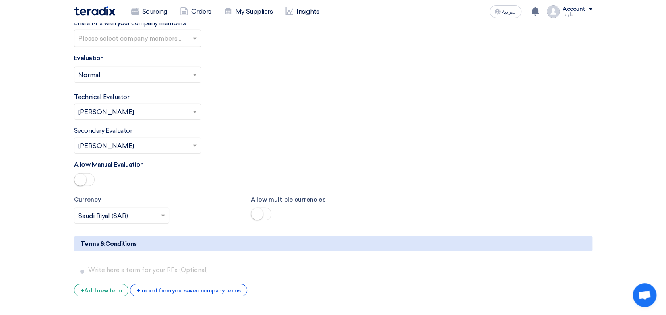
drag, startPoint x: 219, startPoint y: 143, endPoint x: 220, endPoint y: 149, distance: 6.0
click at [220, 160] on div "Allow Manual Evaluation" at bounding box center [333, 174] width 518 height 29
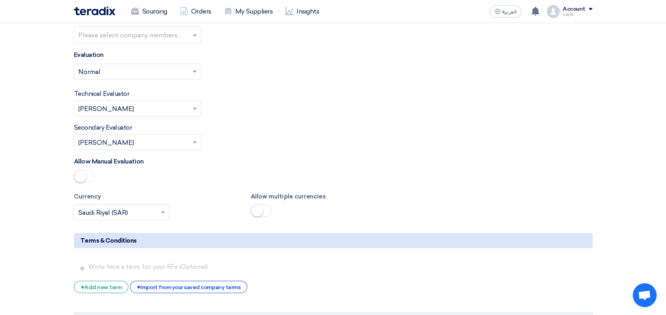
scroll to position [1117, 0]
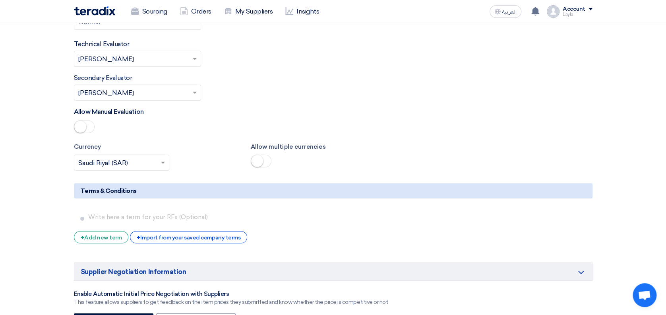
click at [168, 158] on span at bounding box center [164, 163] width 10 height 10
click at [210, 142] on label "Currency" at bounding box center [156, 146] width 165 height 9
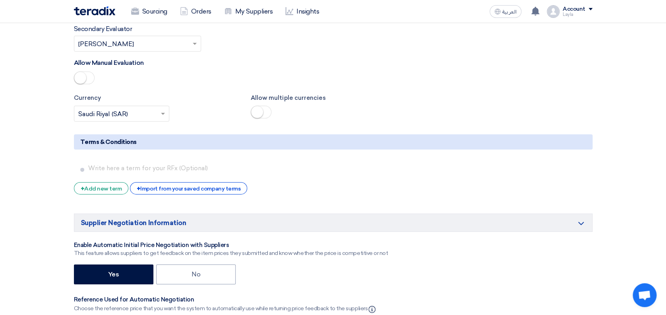
scroll to position [1170, 0]
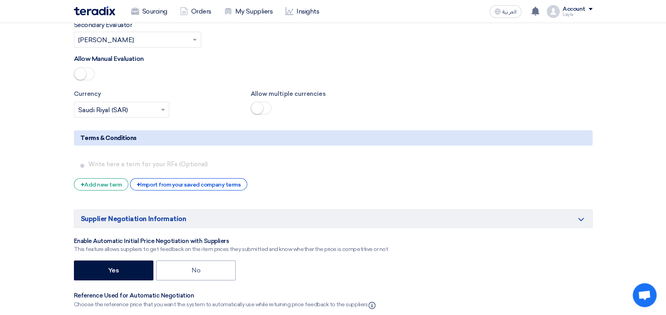
click at [295, 237] on div "Enable Automatic Initial Price Negotiation with Suppliers" at bounding box center [231, 241] width 314 height 8
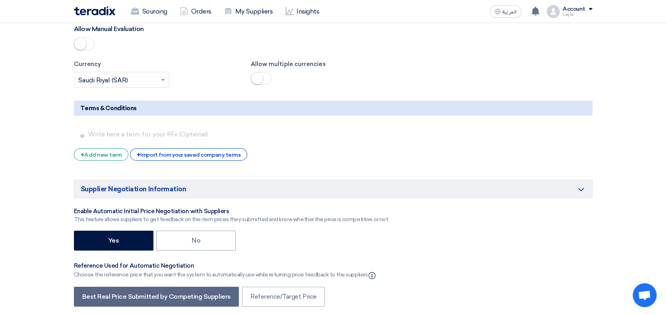
scroll to position [1223, 0]
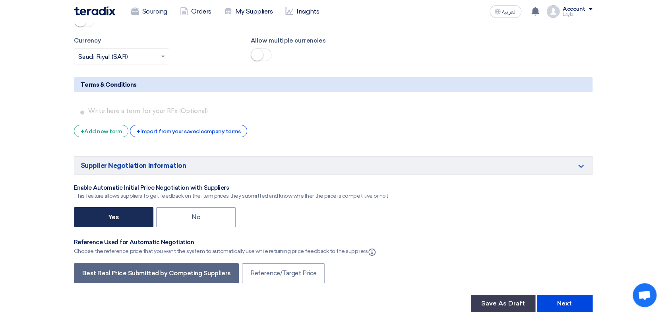
click at [116, 207] on label "Yes" at bounding box center [113, 217] width 79 height 20
click at [113, 214] on input "Yes" at bounding box center [110, 216] width 5 height 5
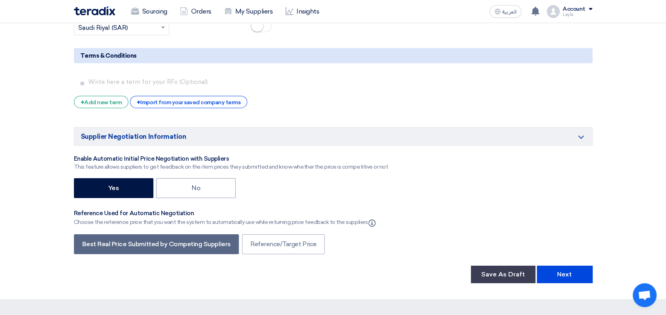
scroll to position [1276, 0]
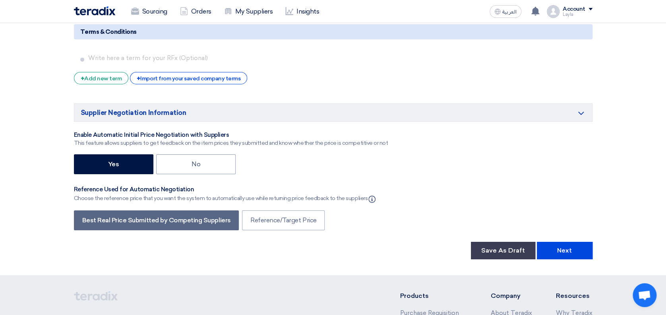
click at [369, 210] on div "Best Real Price Submitted by Competing Suppliers Reference/Target Price" at bounding box center [333, 221] width 518 height 22
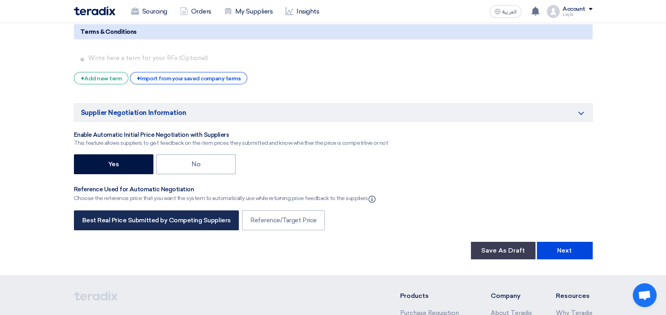
click at [155, 210] on label "Best Real Price Submitted by Competing Suppliers" at bounding box center [156, 220] width 165 height 20
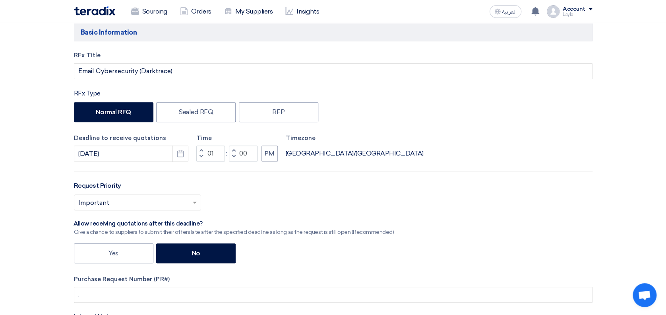
scroll to position [53, 0]
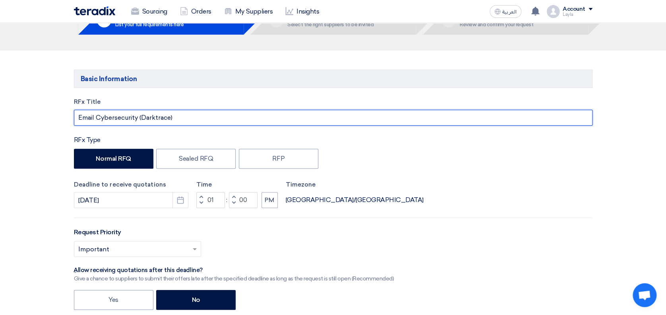
click at [240, 117] on input "Email Cybersecurity (Darktrace)" at bounding box center [333, 118] width 518 height 16
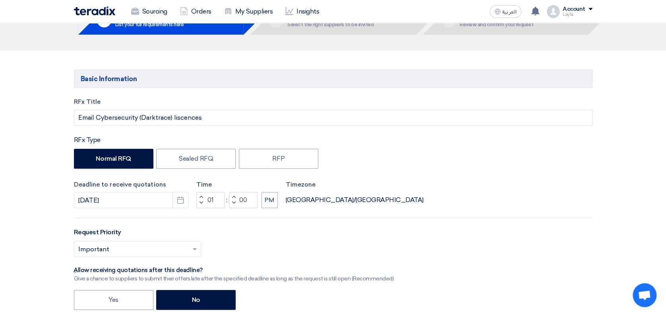
click at [388, 202] on div "Deadline to receive quotations [DATE] Pick a date Time Increment hours 01 Decre…" at bounding box center [333, 194] width 518 height 28
drag, startPoint x: 181, startPoint y: 120, endPoint x: 370, endPoint y: 179, distance: 198.1
click at [370, 179] on div "RFx Title Email Cybersecurity (Darktrace) liscences RFx Type Normal RFQ Sealed …" at bounding box center [333, 257] width 530 height 321
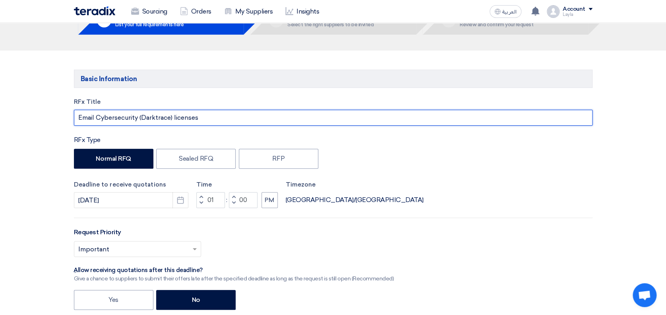
type input "Email Cybersecurity (Darktrace) licenses"
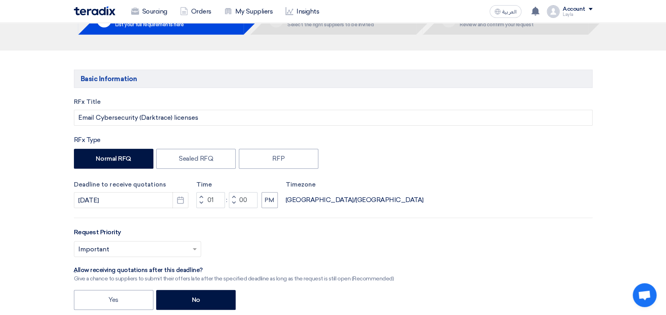
click at [379, 190] on div "Deadline to receive quotations [DATE] Pick a date Time Increment hours 01 Decre…" at bounding box center [333, 194] width 518 height 28
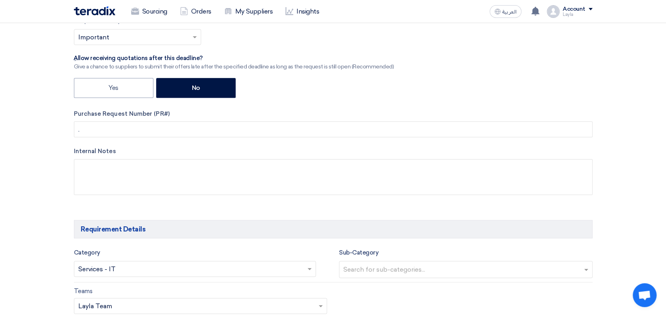
scroll to position [318, 0]
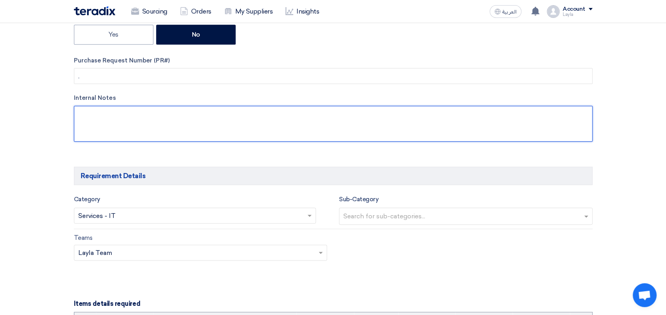
click at [174, 120] on textarea at bounding box center [333, 124] width 518 height 36
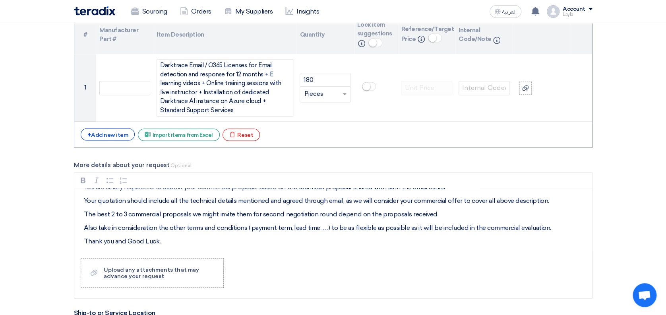
scroll to position [636, 0]
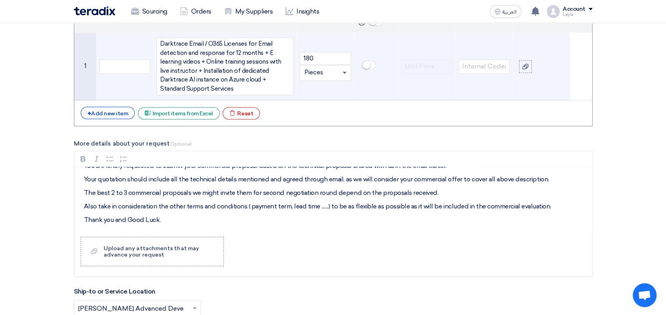
click at [343, 73] on span at bounding box center [344, 72] width 4 height 3
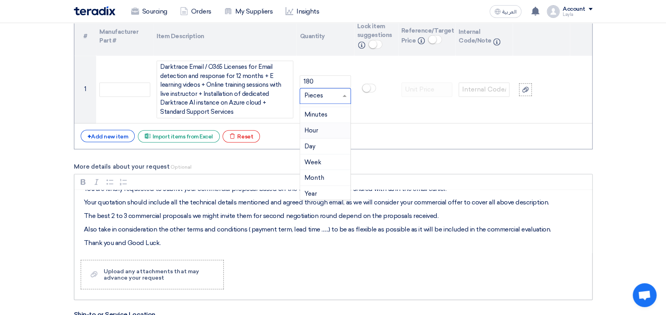
scroll to position [582, 0]
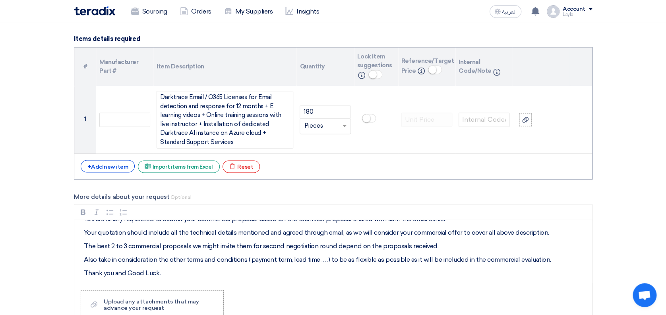
click at [616, 170] on section "Basic Information RFx Title Email Cybersecurity (Darktrace) licenses RFx Type N…" at bounding box center [333, 245] width 666 height 1448
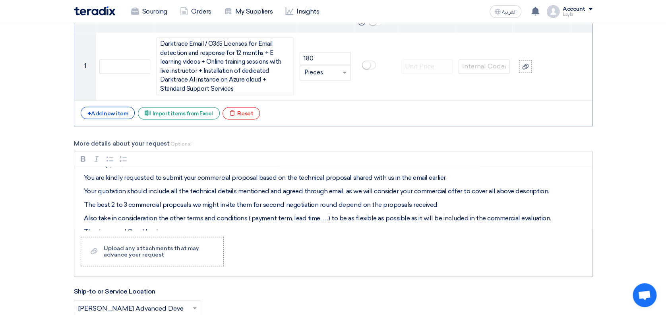
scroll to position [25, 0]
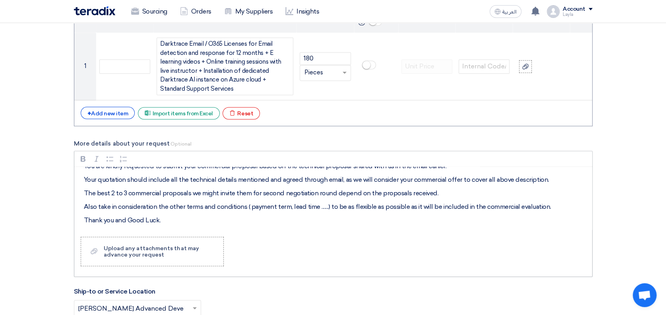
click at [547, 178] on p "Your quotation should include all the technical details mentioned and agreed th…" at bounding box center [336, 179] width 504 height 10
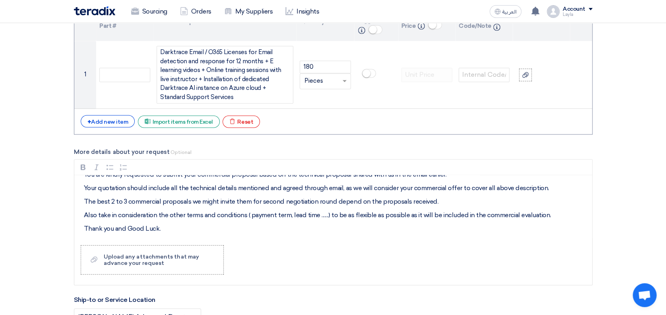
scroll to position [650, 0]
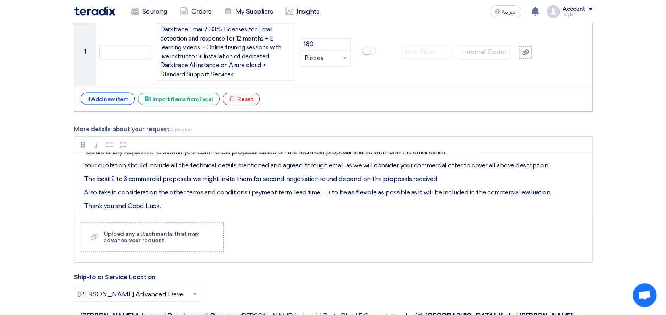
click at [512, 163] on p "Your quotation should include all the technical details mentioned and agreed th…" at bounding box center [336, 165] width 504 height 10
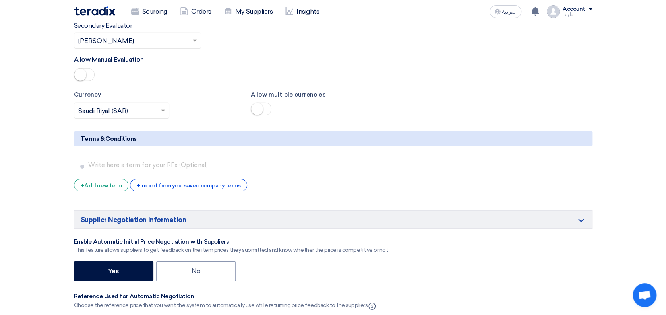
scroll to position [1233, 0]
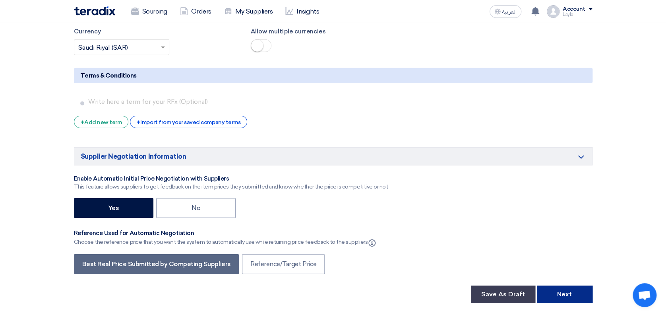
click at [562, 285] on button "Next" at bounding box center [565, 293] width 56 height 17
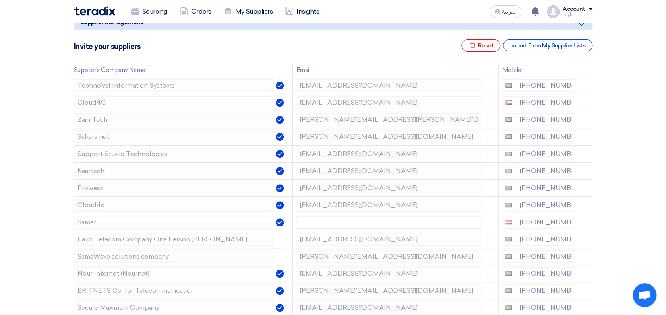
scroll to position [106, 0]
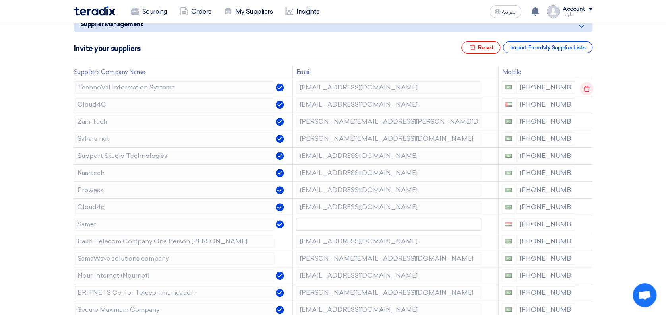
click at [585, 89] on icon at bounding box center [587, 89] width 14 height 14
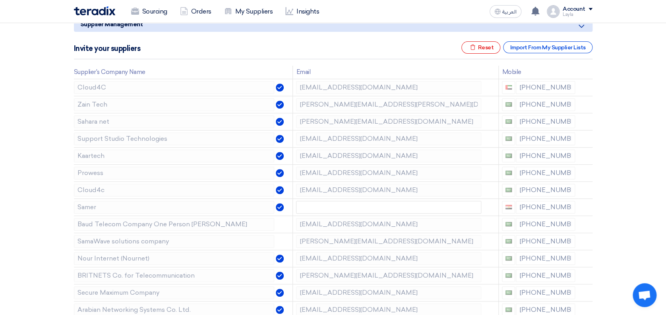
click at [0, 0] on icon at bounding box center [0, 0] width 0 height 0
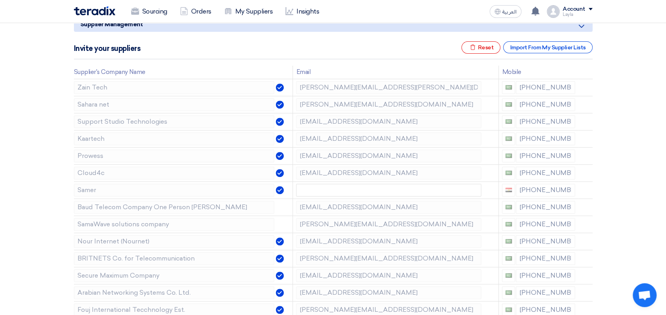
click at [0, 0] on icon at bounding box center [0, 0] width 0 height 0
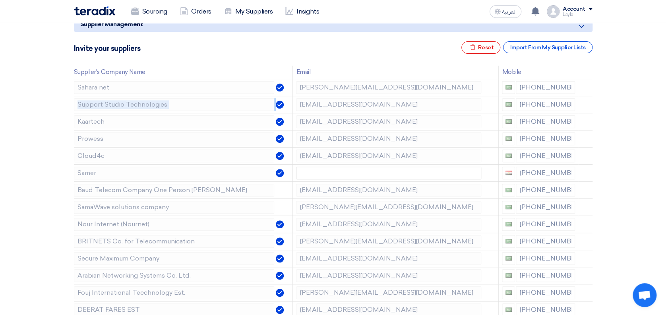
click at [0, 0] on icon at bounding box center [0, 0] width 0 height 0
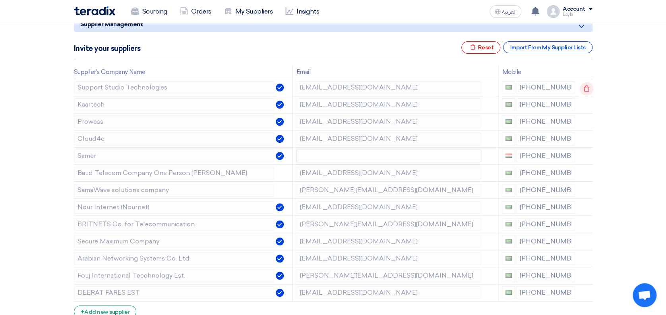
click at [585, 89] on icon at bounding box center [587, 89] width 14 height 14
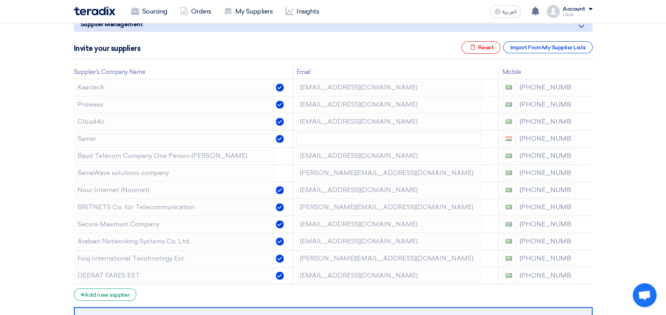
click at [0, 0] on icon at bounding box center [0, 0] width 0 height 0
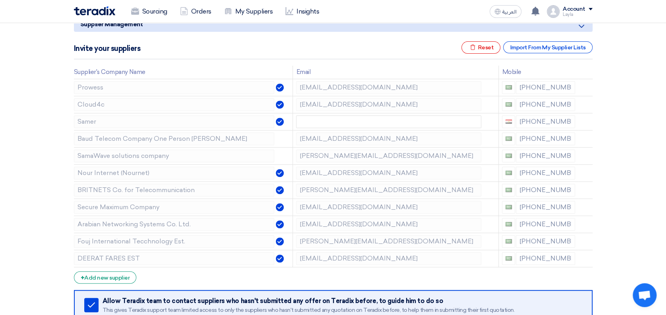
click at [0, 0] on icon at bounding box center [0, 0] width 0 height 0
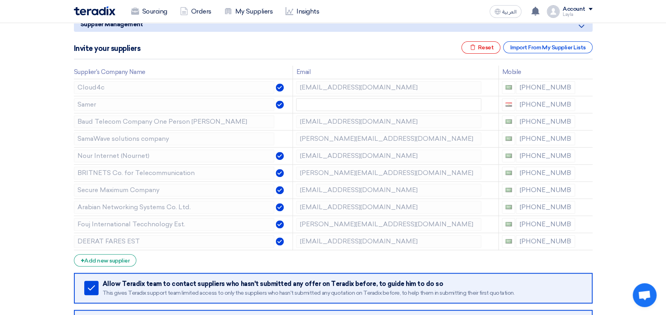
click at [0, 0] on icon at bounding box center [0, 0] width 0 height 0
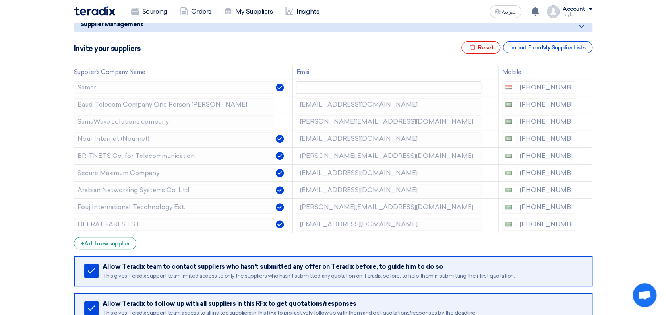
click at [0, 0] on icon at bounding box center [0, 0] width 0 height 0
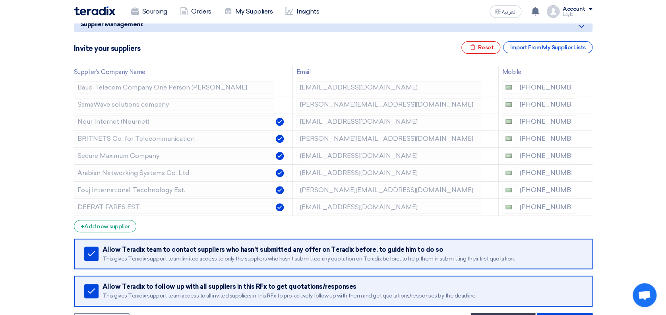
click at [0, 0] on icon at bounding box center [0, 0] width 0 height 0
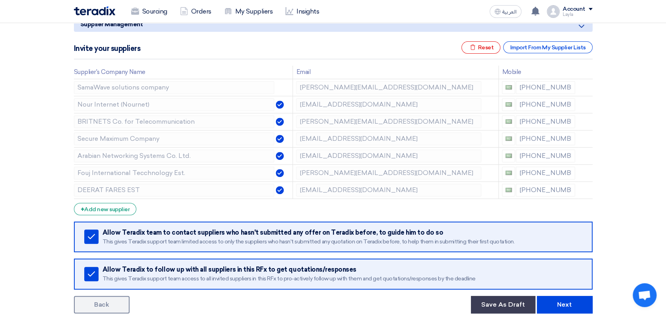
click at [0, 0] on icon at bounding box center [0, 0] width 0 height 0
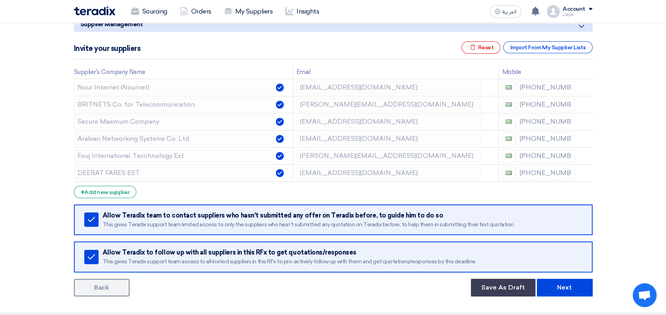
click at [0, 0] on icon at bounding box center [0, 0] width 0 height 0
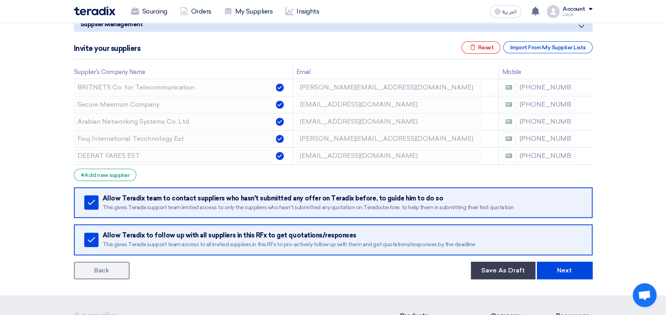
click at [0, 0] on icon at bounding box center [0, 0] width 0 height 0
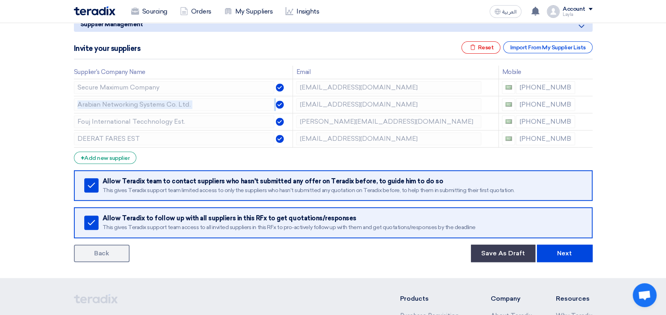
click at [0, 0] on icon at bounding box center [0, 0] width 0 height 0
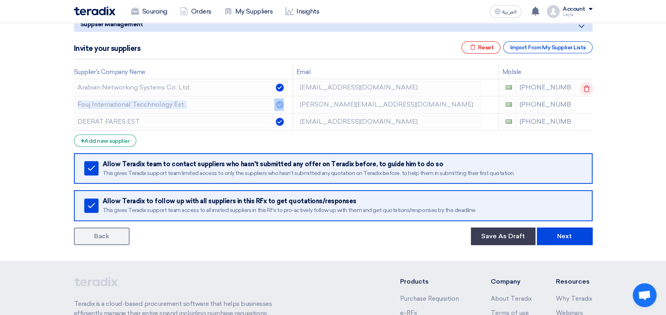
click at [585, 89] on icon at bounding box center [587, 89] width 14 height 14
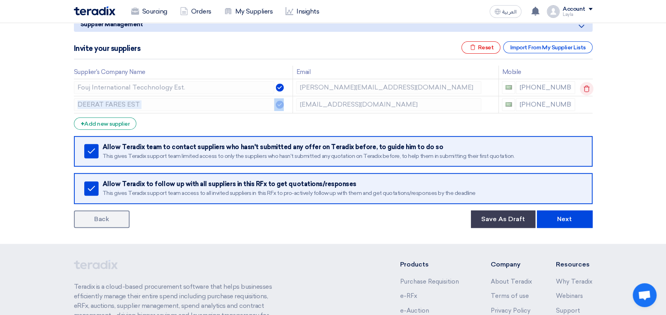
click at [585, 89] on icon at bounding box center [587, 89] width 14 height 14
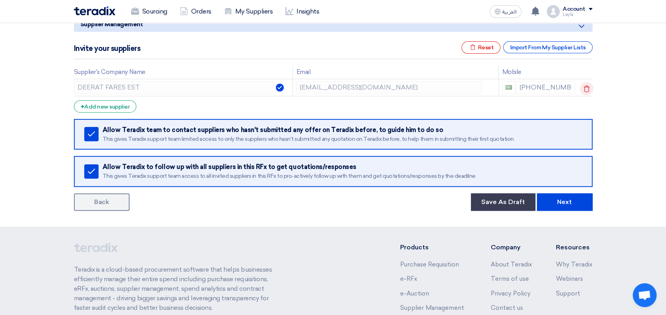
click at [585, 89] on icon at bounding box center [587, 89] width 14 height 14
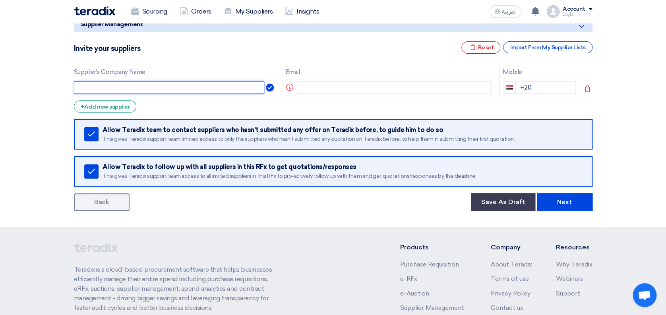
click at [183, 87] on input "text" at bounding box center [169, 87] width 191 height 13
paste input "[EMAIL_ADDRESS][DOMAIN_NAME]"
type input "[EMAIL_ADDRESS][DOMAIN_NAME]"
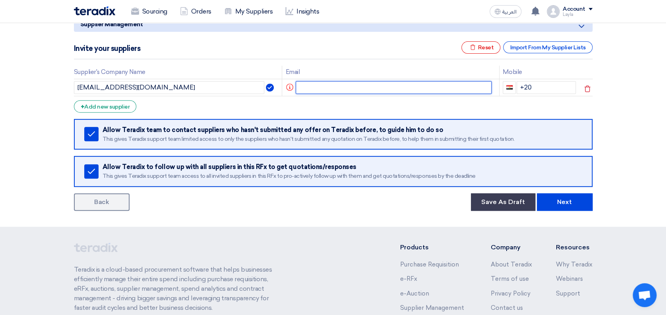
click at [313, 85] on input "text" at bounding box center [394, 87] width 196 height 13
paste input "[EMAIL_ADDRESS][DOMAIN_NAME]"
type input "[EMAIL_ADDRESS][DOMAIN_NAME]"
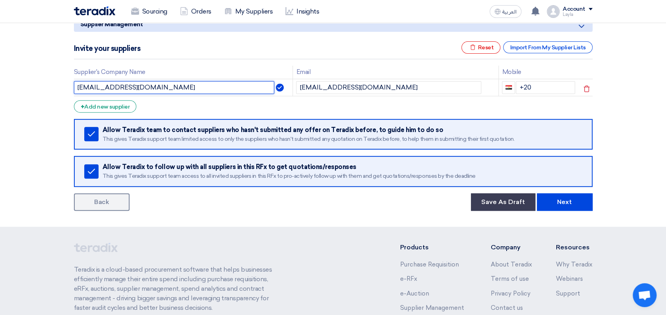
click at [221, 86] on input "[EMAIL_ADDRESS][DOMAIN_NAME]" at bounding box center [174, 87] width 201 height 13
type input "i"
type input "Sahara Co."
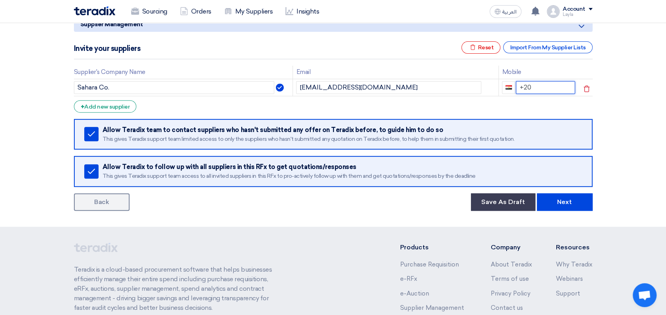
click at [531, 86] on input "+20" at bounding box center [545, 87] width 59 height 13
click at [510, 89] on button "button" at bounding box center [508, 87] width 13 height 13
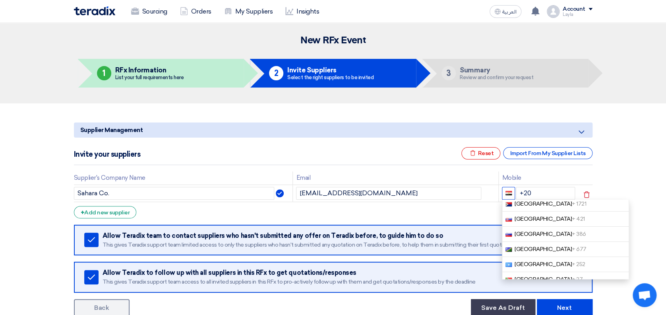
scroll to position [2595, 0]
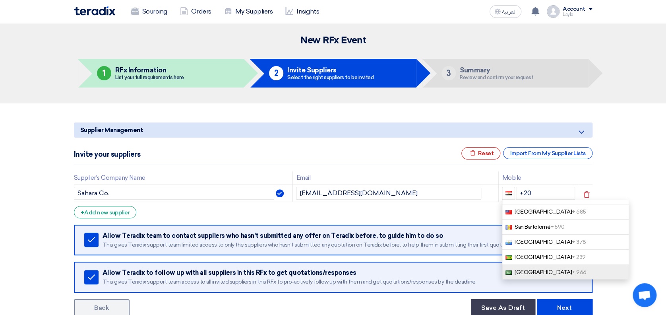
click at [572, 269] on span "+ 966" at bounding box center [579, 272] width 15 height 7
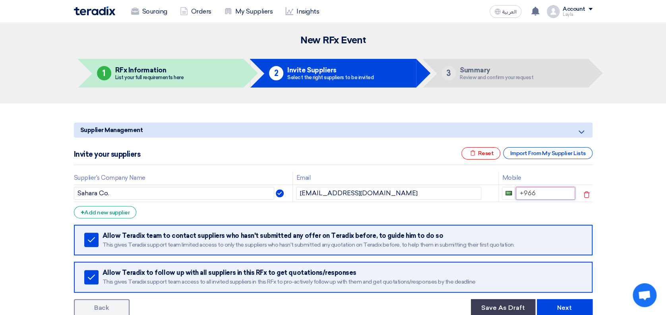
click at [548, 199] on input "+966" at bounding box center [545, 193] width 59 height 13
paste input "966136678201"
type input "[PHONE_NUMBER]"
drag, startPoint x: 531, startPoint y: 203, endPoint x: 539, endPoint y: 203, distance: 7.5
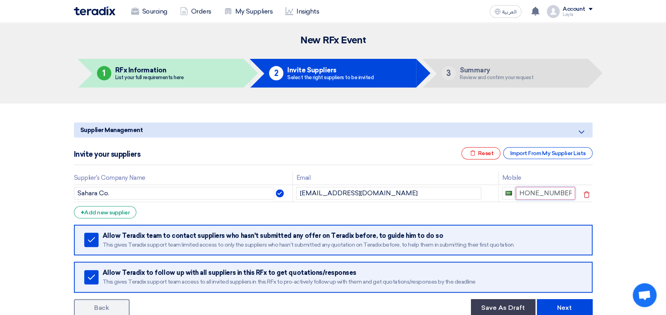
click at [539, 199] on input "[PHONE_NUMBER]" at bounding box center [545, 193] width 59 height 13
click at [595, 196] on div "Supplier Management Minimize/Maximize Category Invite your suppliers Excel file…" at bounding box center [333, 217] width 530 height 197
click at [650, 197] on section "Supplier Management Minimize/Maximize Category Invite your suppliers Excel file…" at bounding box center [333, 217] width 666 height 229
click at [629, 195] on section "Supplier Management Minimize/Maximize Category Invite your suppliers Excel file…" at bounding box center [333, 217] width 666 height 229
click at [122, 213] on div "+ Add new supplier" at bounding box center [105, 212] width 63 height 12
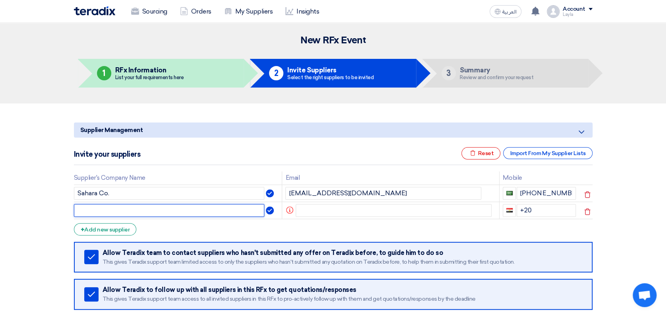
click at [126, 210] on input "text" at bounding box center [169, 210] width 191 height 13
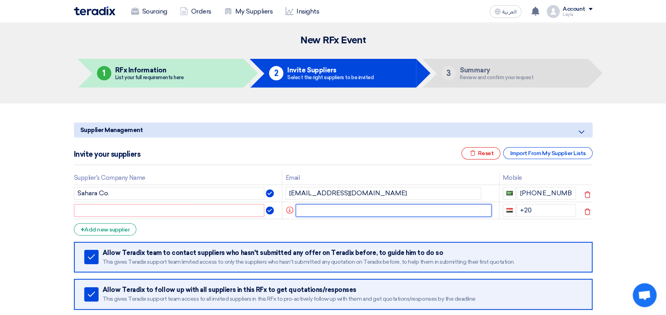
click at [317, 210] on input "text" at bounding box center [394, 210] width 196 height 13
paste input "[EMAIL_ADDRESS][DOMAIN_NAME]"
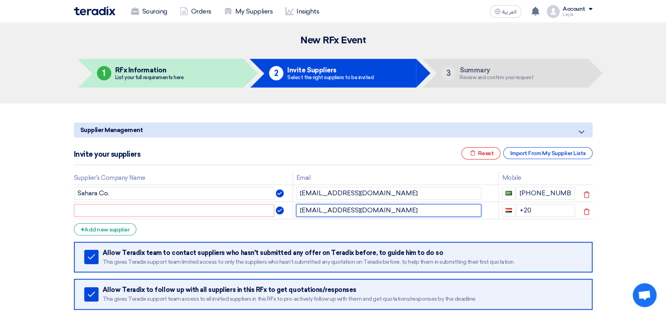
type input "[EMAIL_ADDRESS][DOMAIN_NAME]"
click at [204, 210] on input "text" at bounding box center [174, 210] width 201 height 13
click at [488, 106] on section "Supplier Management Minimize/Maximize Category Invite your suppliers Excel file…" at bounding box center [333, 226] width 666 height 246
click at [188, 213] on input "text" at bounding box center [174, 210] width 201 height 13
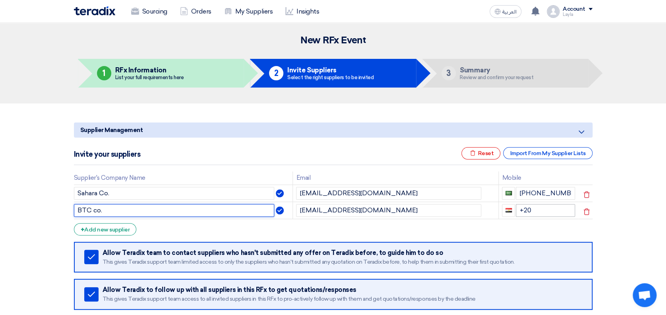
type input "BTC co."
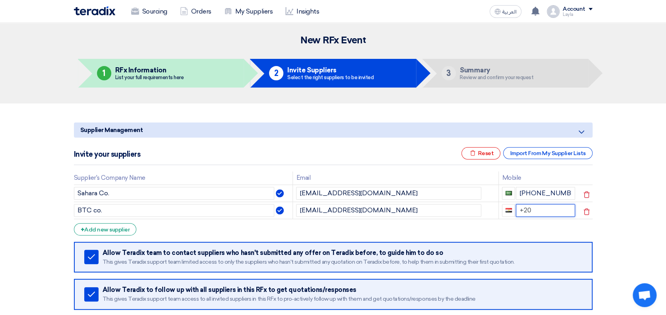
click at [538, 211] on input "+20" at bounding box center [545, 210] width 59 height 13
click at [509, 209] on span "button" at bounding box center [508, 210] width 6 height 4
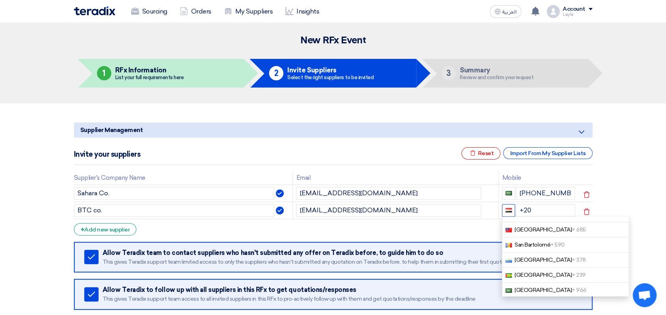
scroll to position [2611, 0]
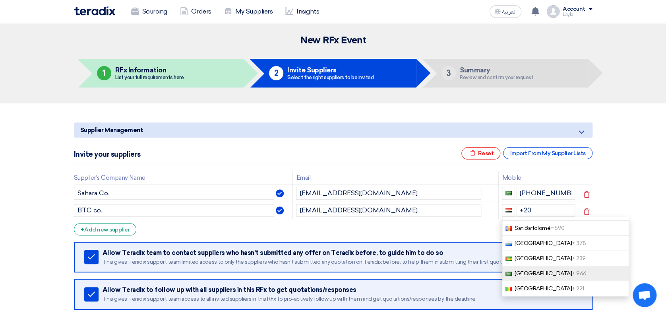
click at [533, 270] on span "[GEOGRAPHIC_DATA] + 966" at bounding box center [549, 273] width 71 height 7
type input "+966"
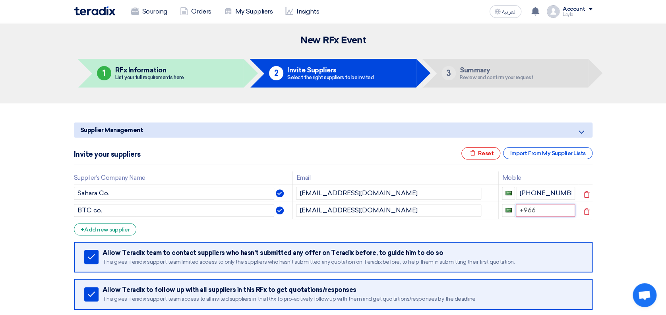
click at [541, 216] on input "+966" at bounding box center [545, 210] width 59 height 13
click at [114, 228] on div "+ Add new supplier" at bounding box center [105, 229] width 63 height 12
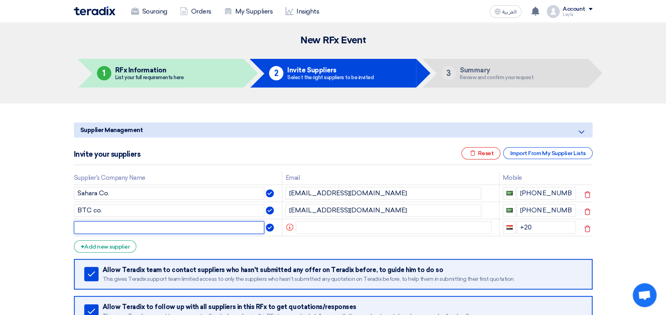
click at [122, 225] on input "text" at bounding box center [169, 227] width 191 height 13
click at [169, 224] on input "text" at bounding box center [169, 227] width 191 height 13
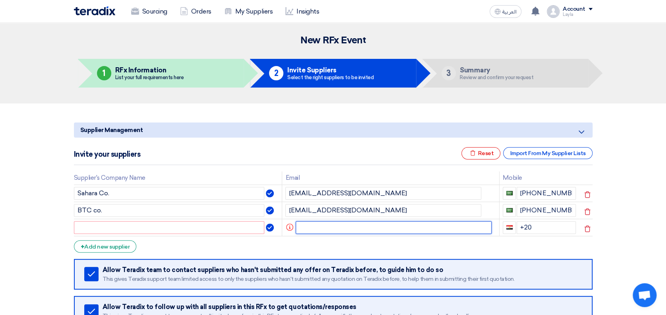
click at [327, 227] on input "text" at bounding box center [394, 227] width 196 height 13
paste input "[EMAIL_ADDRESS][PERSON_NAME][DOMAIN_NAME]"
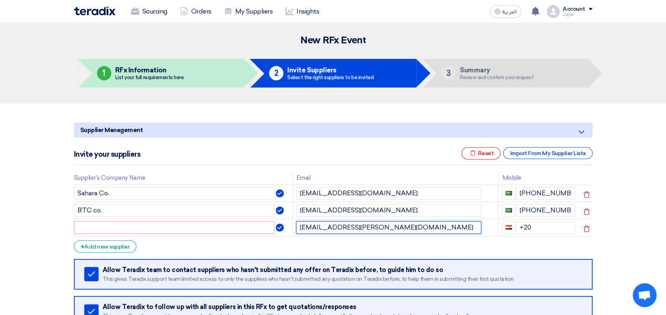
type input "[EMAIL_ADDRESS][PERSON_NAME][DOMAIN_NAME]"
click at [226, 226] on input "text" at bounding box center [174, 227] width 201 height 13
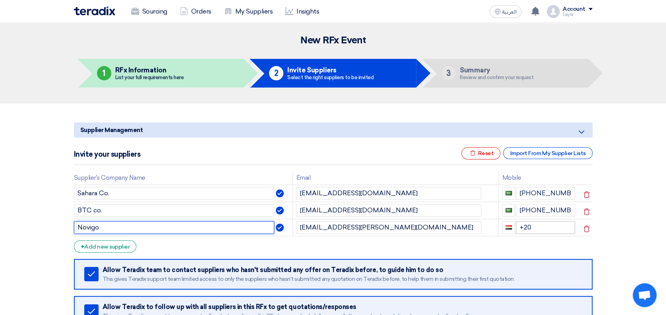
type input "Novigo"
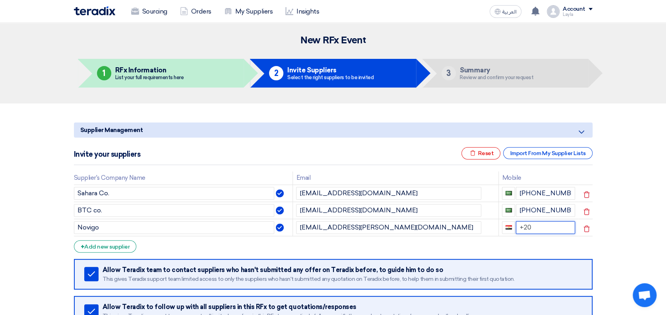
click at [524, 226] on input "+20" at bounding box center [545, 227] width 59 height 13
click at [509, 225] on span "button" at bounding box center [508, 227] width 6 height 4
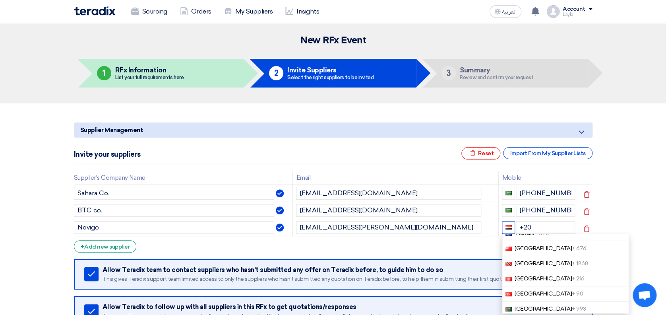
scroll to position [3178, 0]
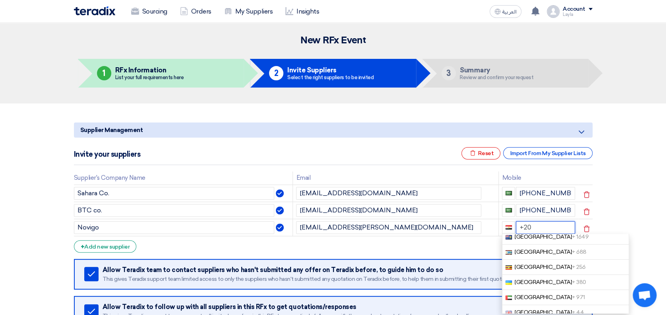
click at [531, 222] on input "+20" at bounding box center [545, 227] width 59 height 13
type input "+"
type input "[PHONE_NUMBER]"
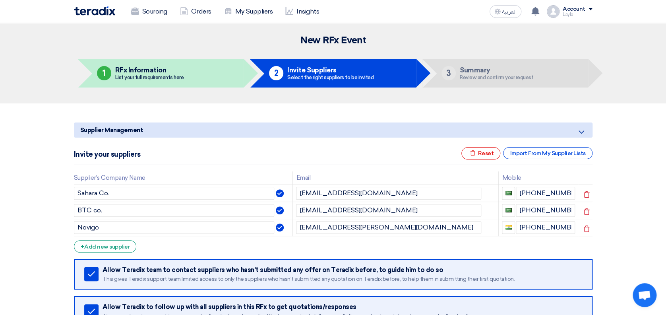
click at [528, 246] on form "Supplier Management Minimize/Maximize Category Invite your suppliers Excel file…" at bounding box center [333, 236] width 518 height 228
click at [122, 245] on div "+ Add new supplier" at bounding box center [105, 246] width 63 height 12
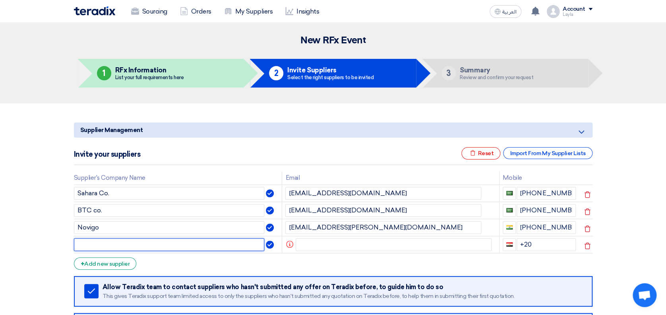
click at [120, 246] on input "text" at bounding box center [169, 244] width 191 height 13
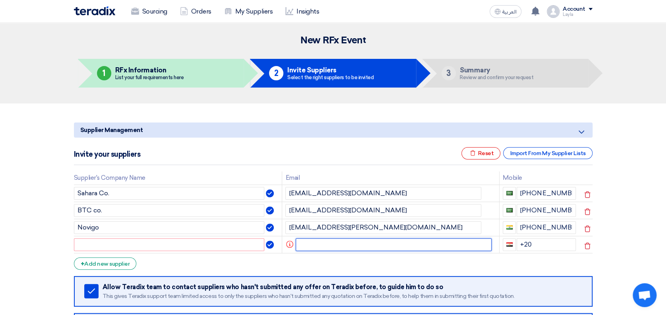
click at [325, 244] on input "text" at bounding box center [394, 244] width 196 height 13
paste input "[EMAIL_ADDRESS][DOMAIN_NAME]"
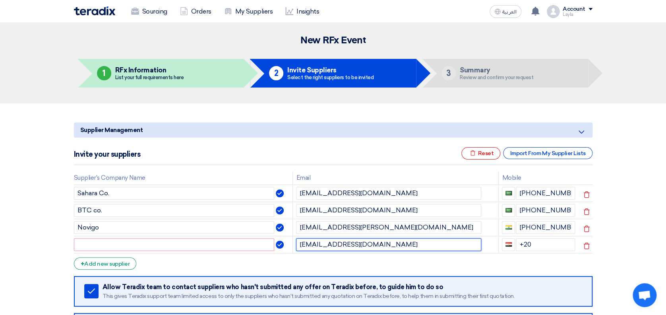
type input "[EMAIL_ADDRESS][DOMAIN_NAME]"
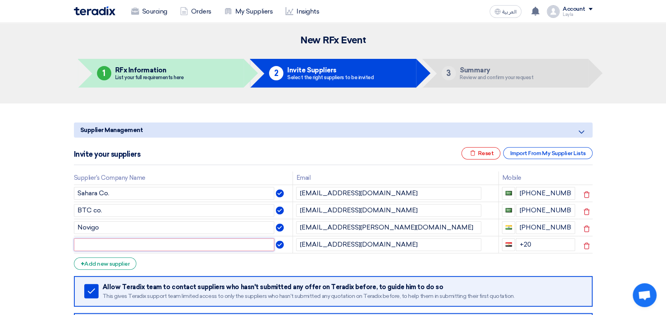
click at [235, 244] on input "text" at bounding box center [174, 244] width 201 height 13
type input "Mantech"
click at [532, 243] on input "+20" at bounding box center [545, 244] width 59 height 13
type input "+"
type input "[PHONE_NUMBER]"
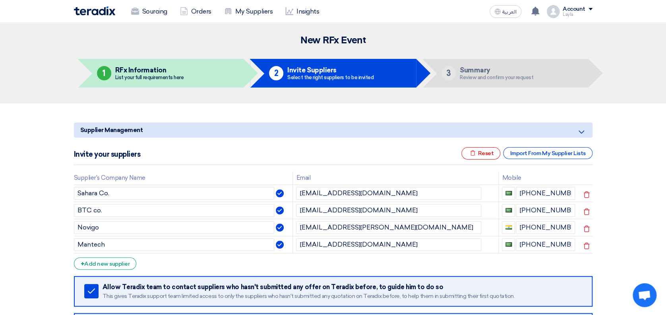
click at [664, 209] on section "Supplier Management Minimize/Maximize Category Invite your suppliers Excel file…" at bounding box center [333, 243] width 666 height 280
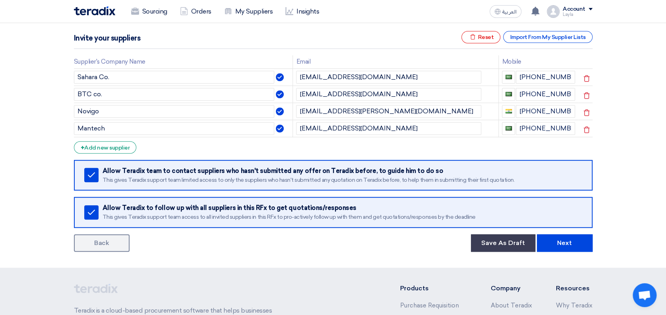
scroll to position [117, 0]
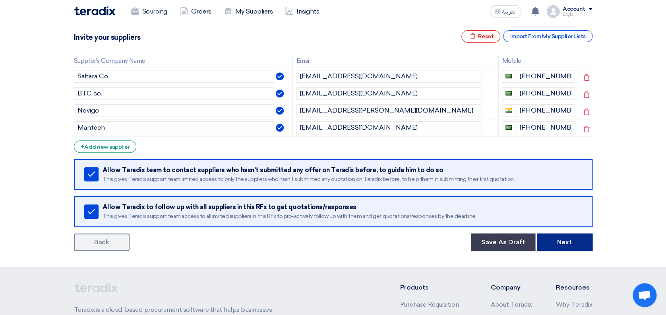
click at [573, 242] on button "Next" at bounding box center [565, 241] width 56 height 17
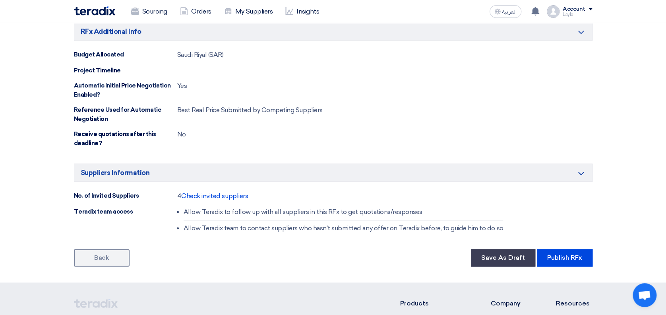
scroll to position [483, 0]
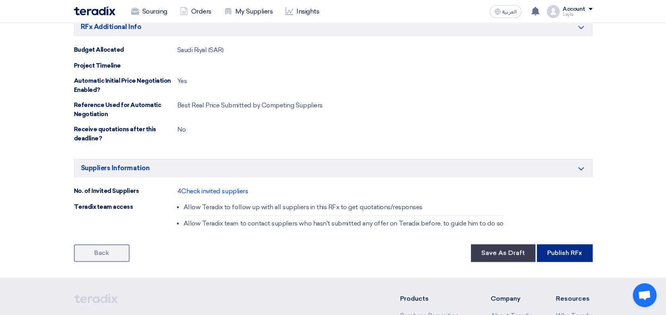
click at [559, 252] on button "Publish RFx" at bounding box center [565, 252] width 56 height 17
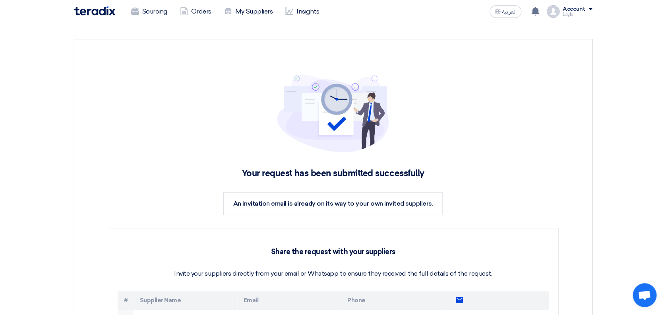
click at [627, 81] on section "Your request has been submitted successfully An invitation email is already on …" at bounding box center [333, 270] width 666 height 494
click at [612, 92] on section "Your request has been submitted successfully An invitation email is already on …" at bounding box center [333, 270] width 666 height 494
